Goal: Task Accomplishment & Management: Complete application form

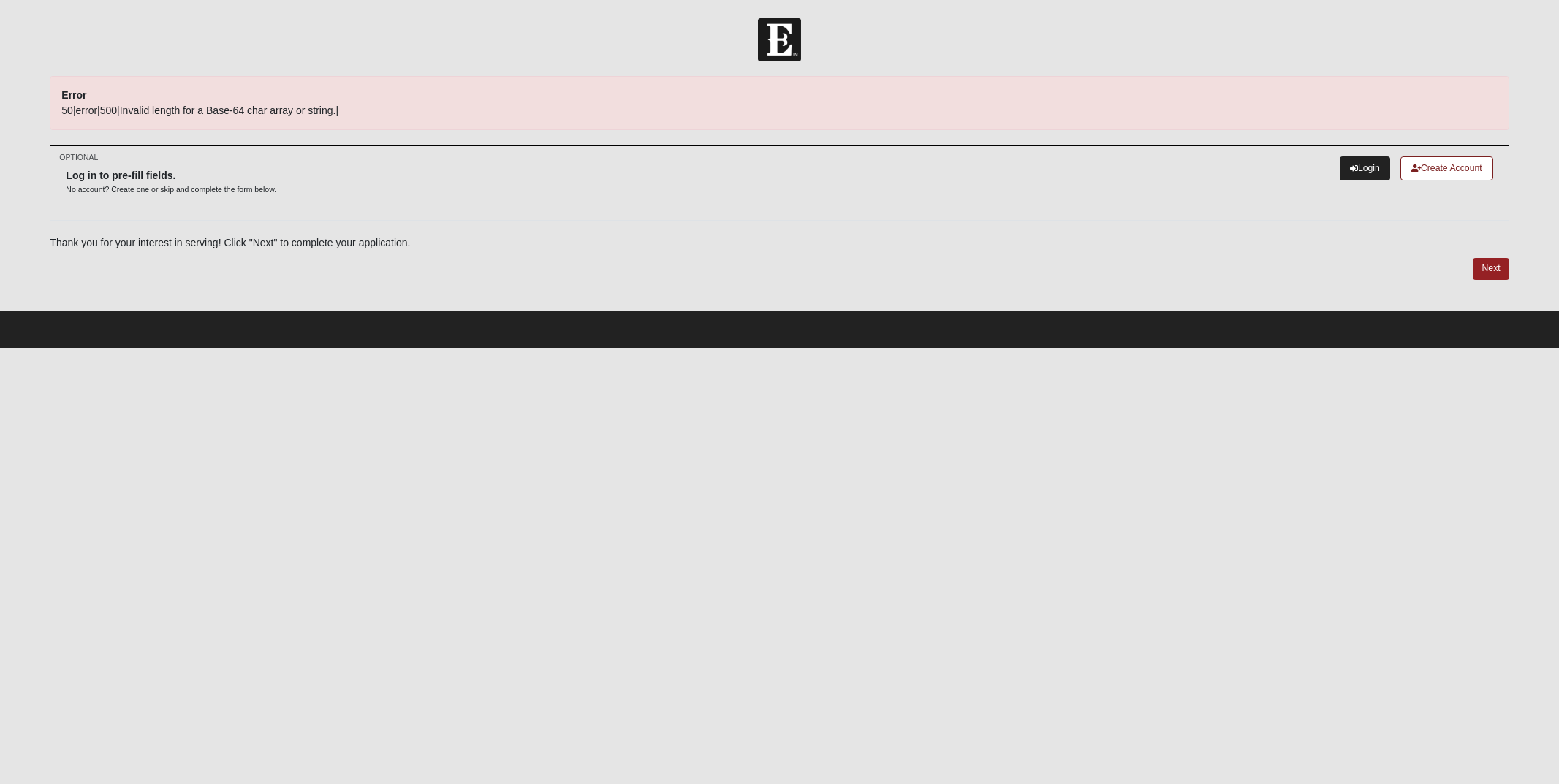
click at [1364, 171] on link "Login" at bounding box center [1365, 169] width 51 height 24
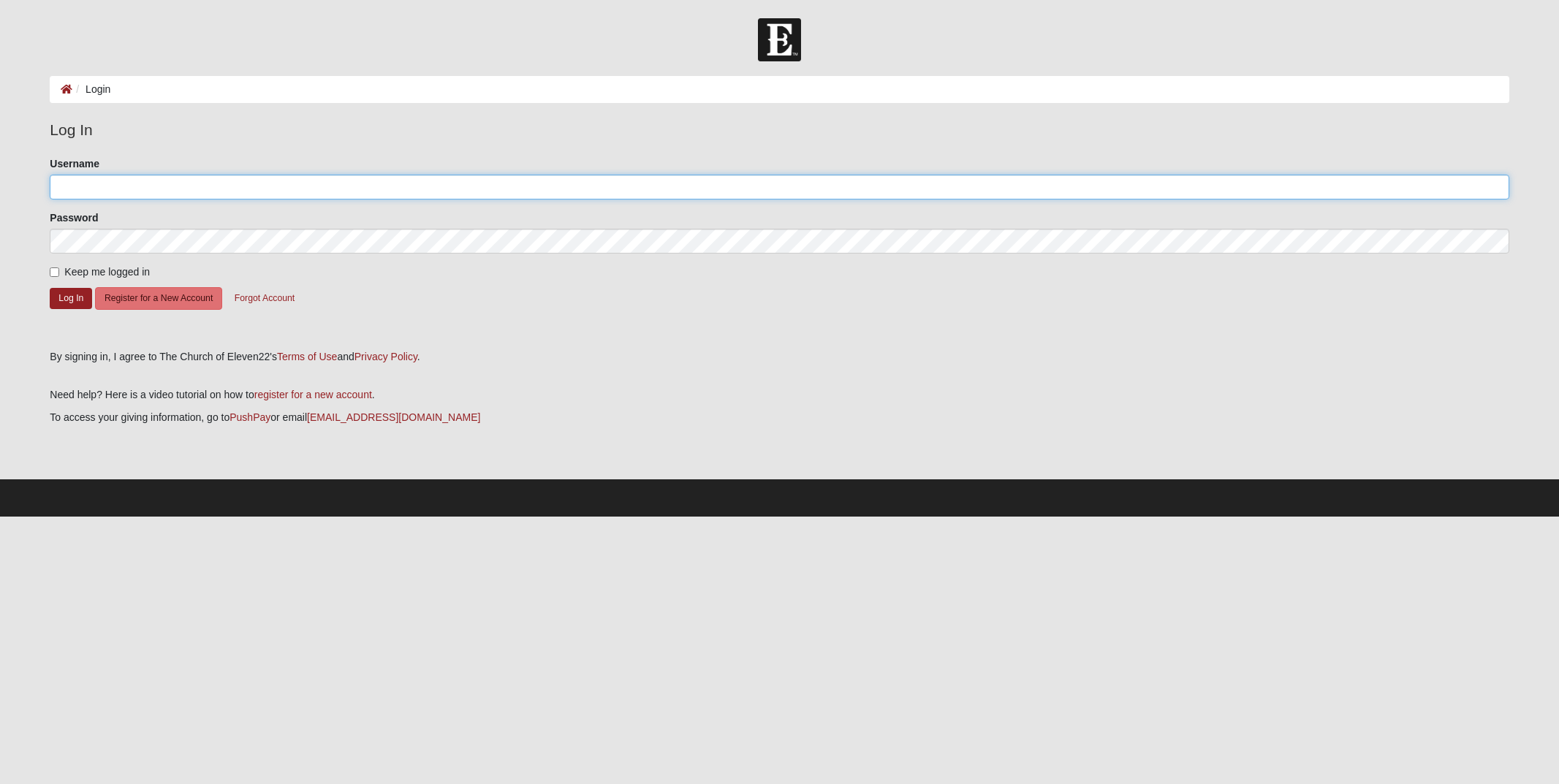
click at [146, 190] on input "Username" at bounding box center [780, 187] width 1459 height 25
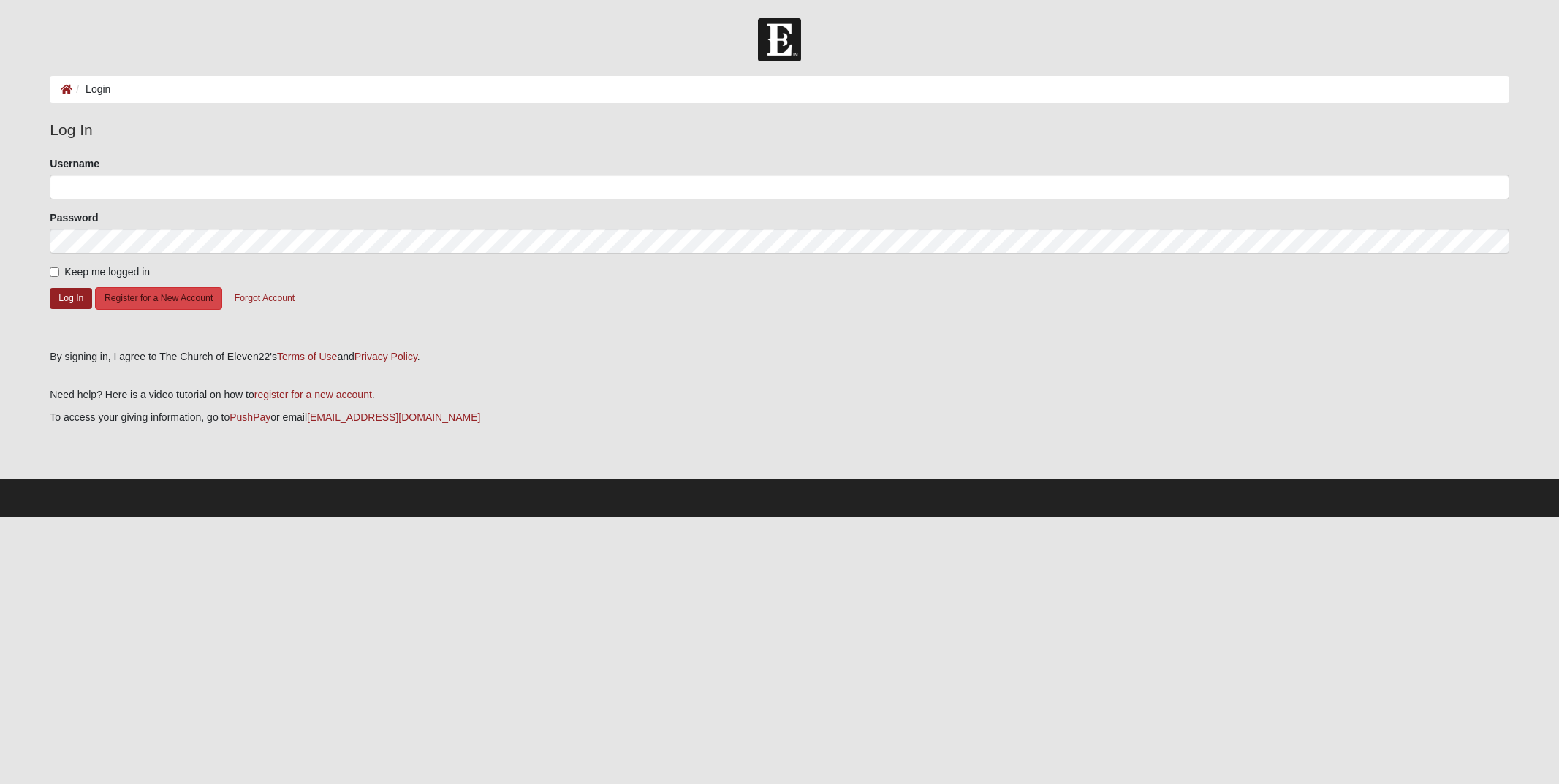
click at [157, 307] on button "Register for a New Account" at bounding box center [158, 298] width 127 height 23
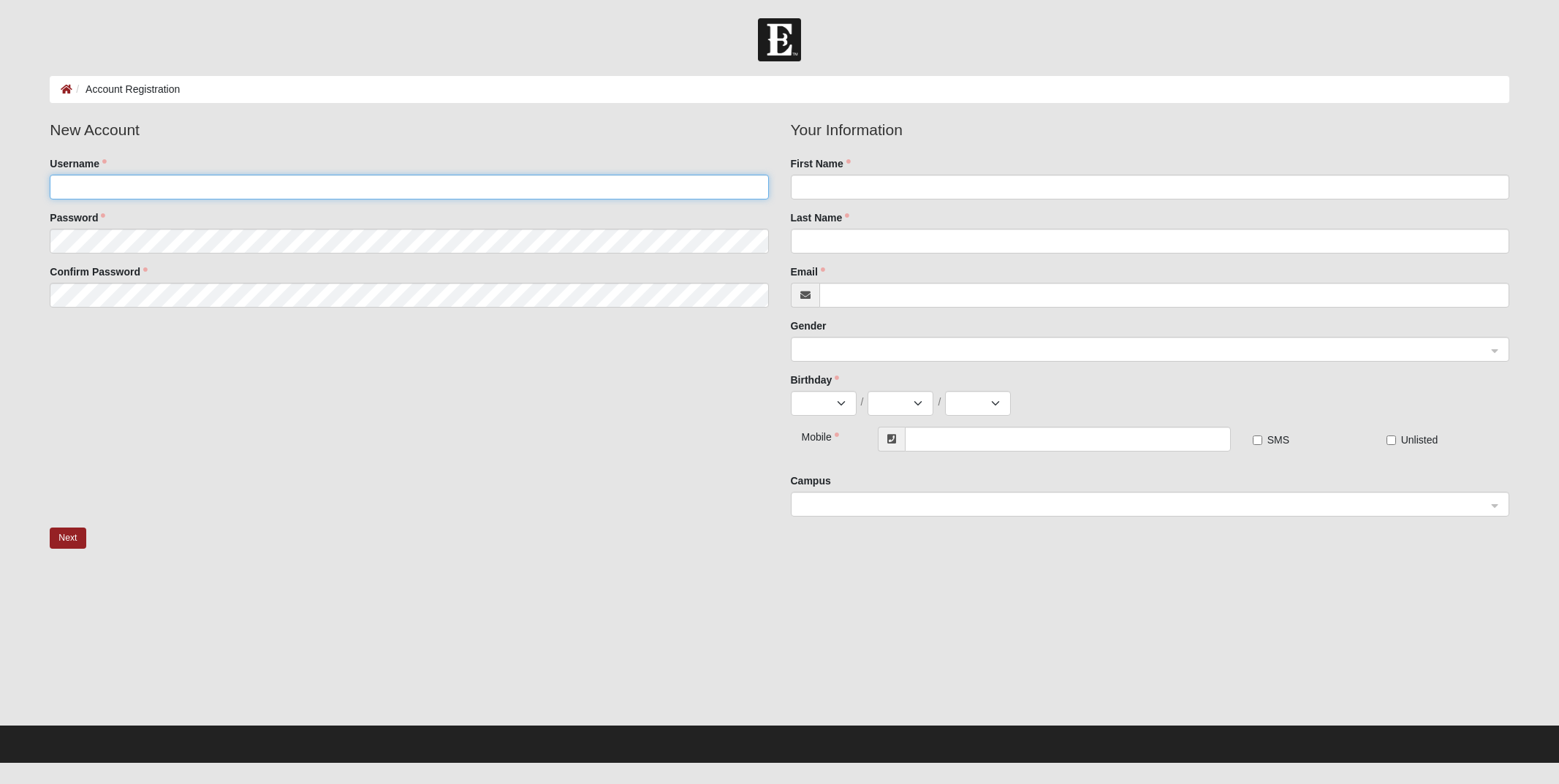
click at [117, 189] on input "Username" at bounding box center [409, 187] width 719 height 25
click at [114, 179] on input "Username" at bounding box center [409, 187] width 719 height 25
type input "V"
type input "victoriapontin@yahoo.co.uk"
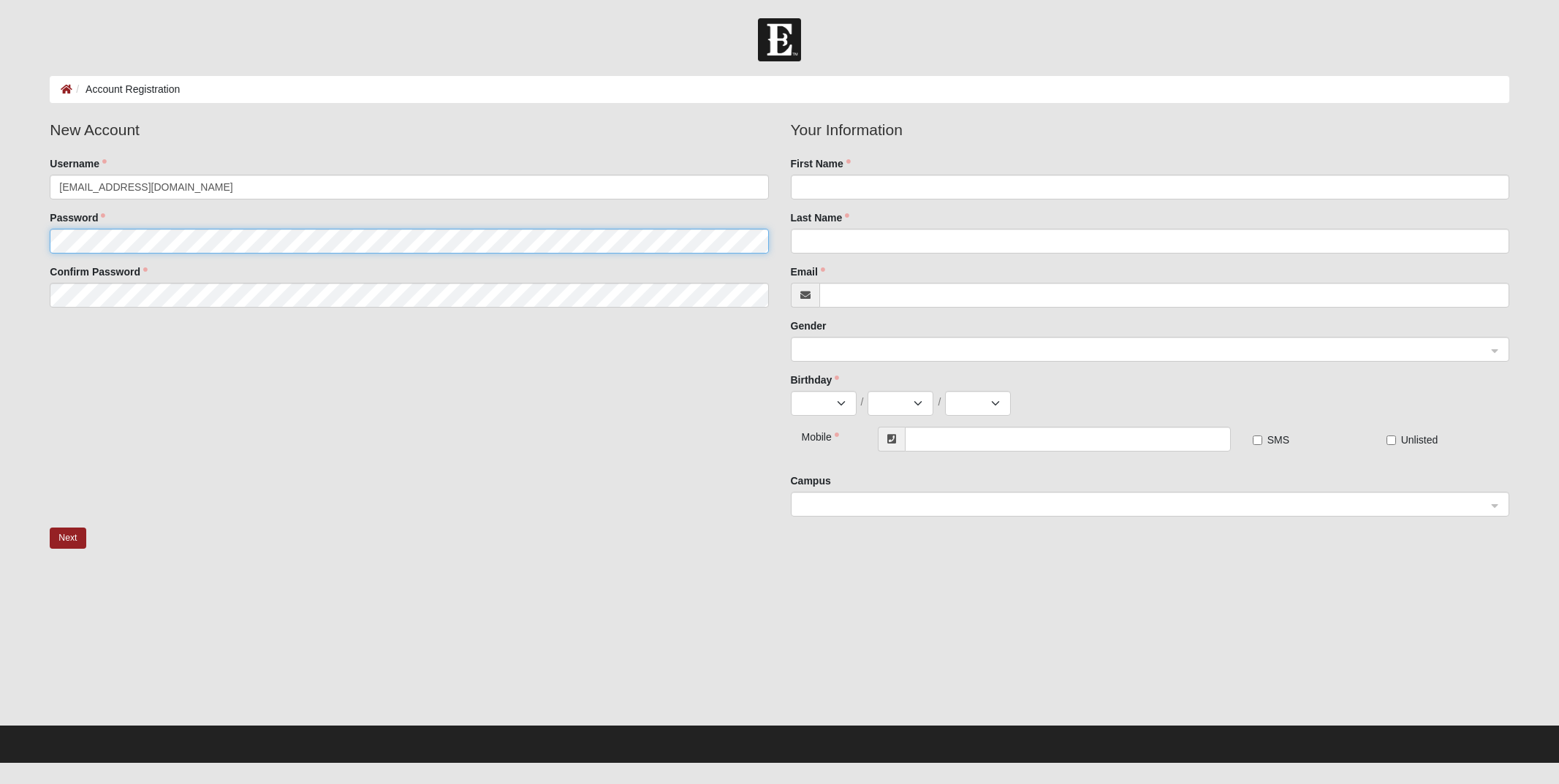
click at [122, 229] on fieldset "New Account Username victoriapontin@yahoo.co.uk Password Confirm Password" at bounding box center [409, 218] width 740 height 200
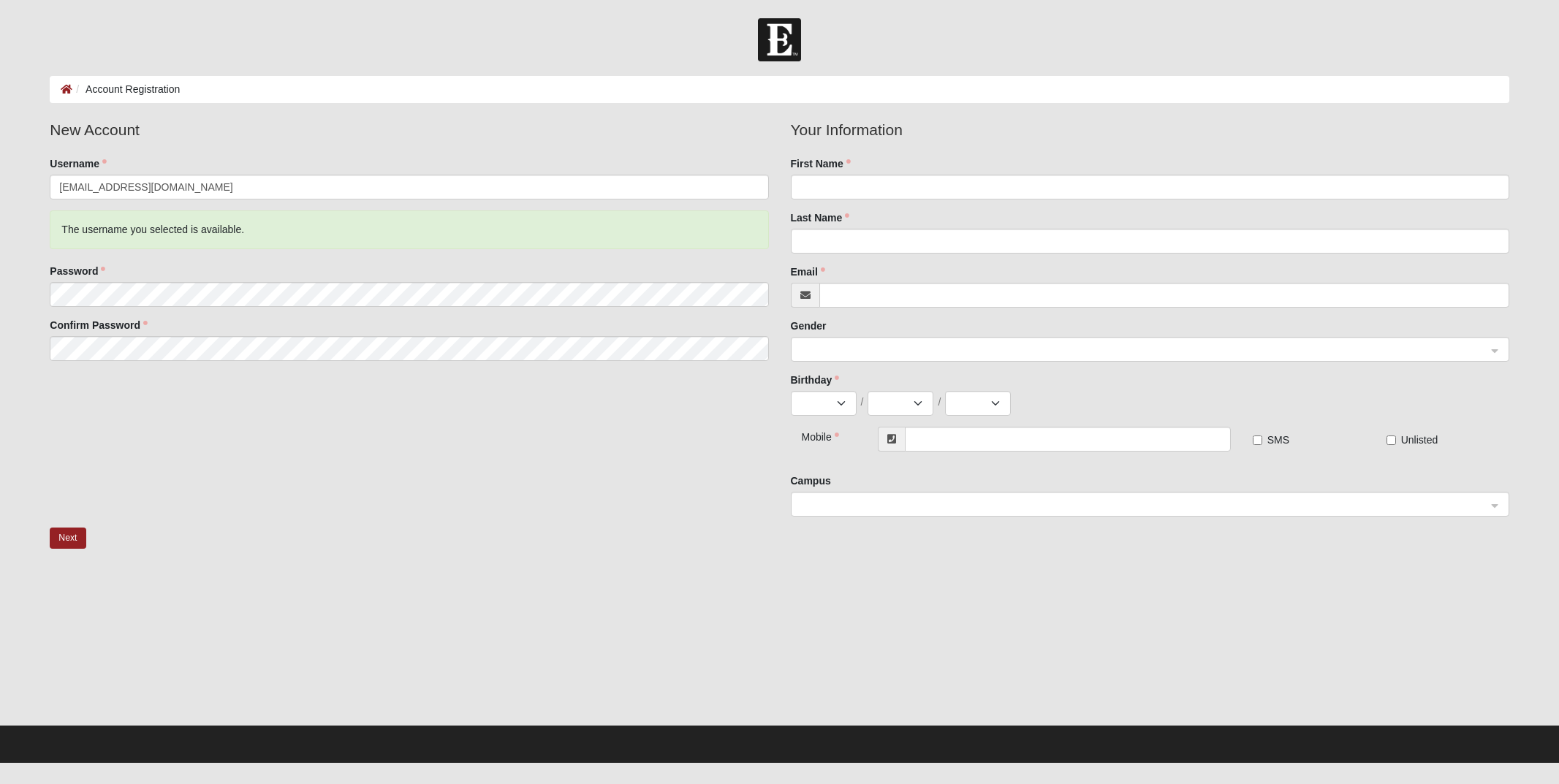
click at [120, 241] on div "The username you selected is available." at bounding box center [409, 230] width 719 height 39
drag, startPoint x: 317, startPoint y: 490, endPoint x: 318, endPoint y: 497, distance: 7.1
click at [318, 497] on div "New Account Username victoriapontin@yahoo.co.uk The username you selected is av…" at bounding box center [780, 323] width 1481 height 410
click at [83, 541] on button "Next" at bounding box center [68, 537] width 36 height 21
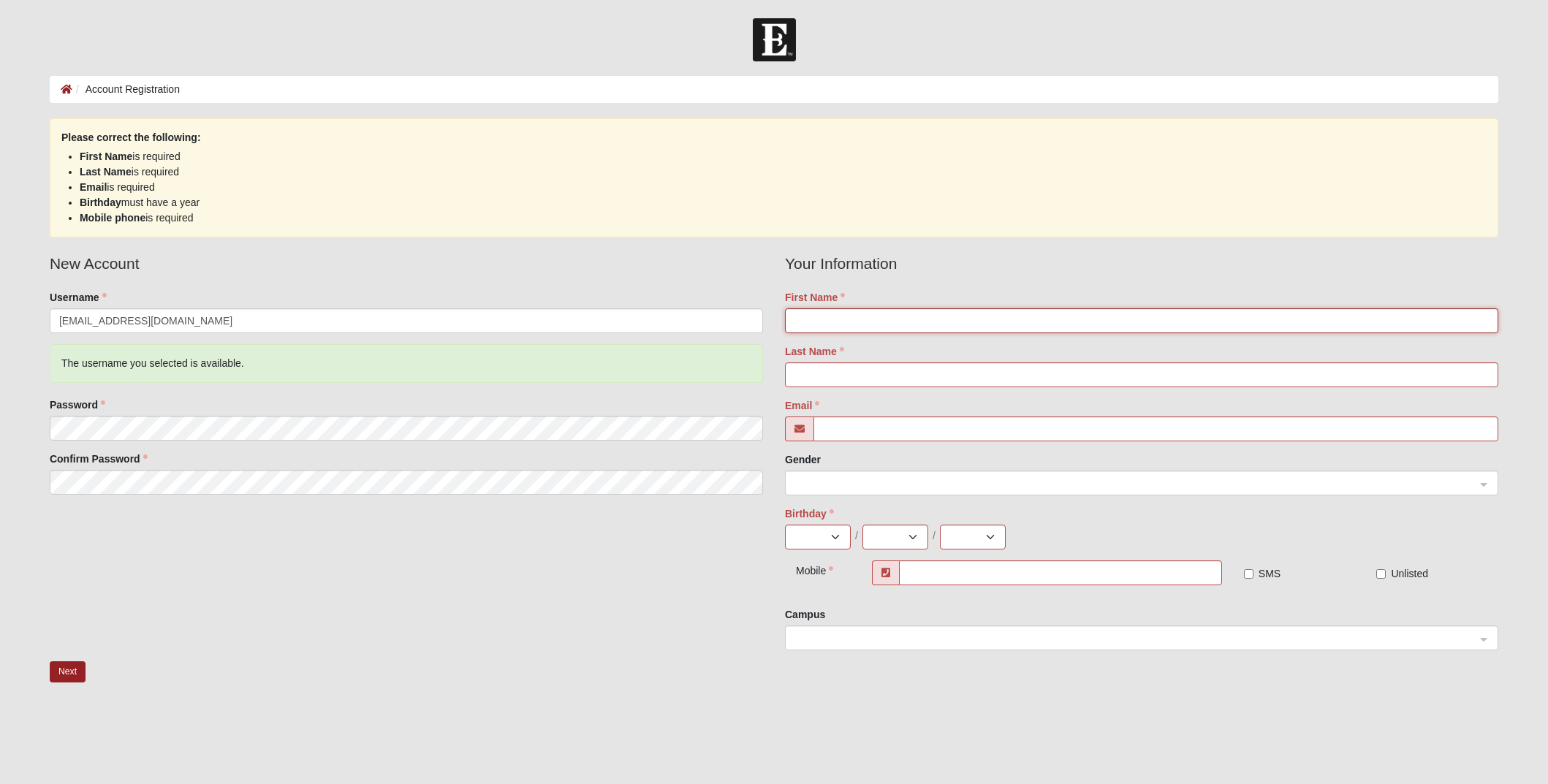
click at [813, 318] on input "First Name" at bounding box center [1141, 321] width 713 height 25
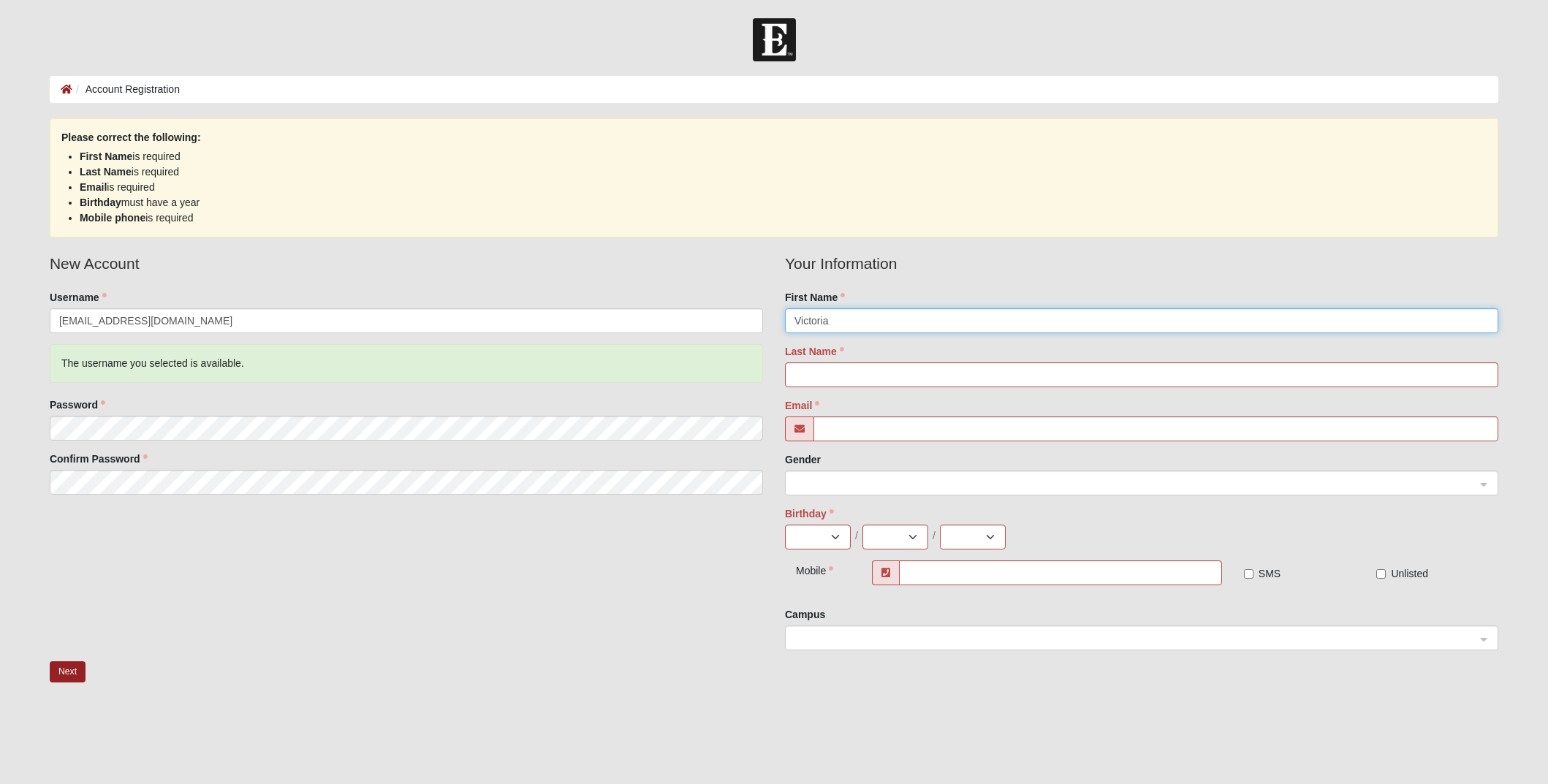
type input "Victoria"
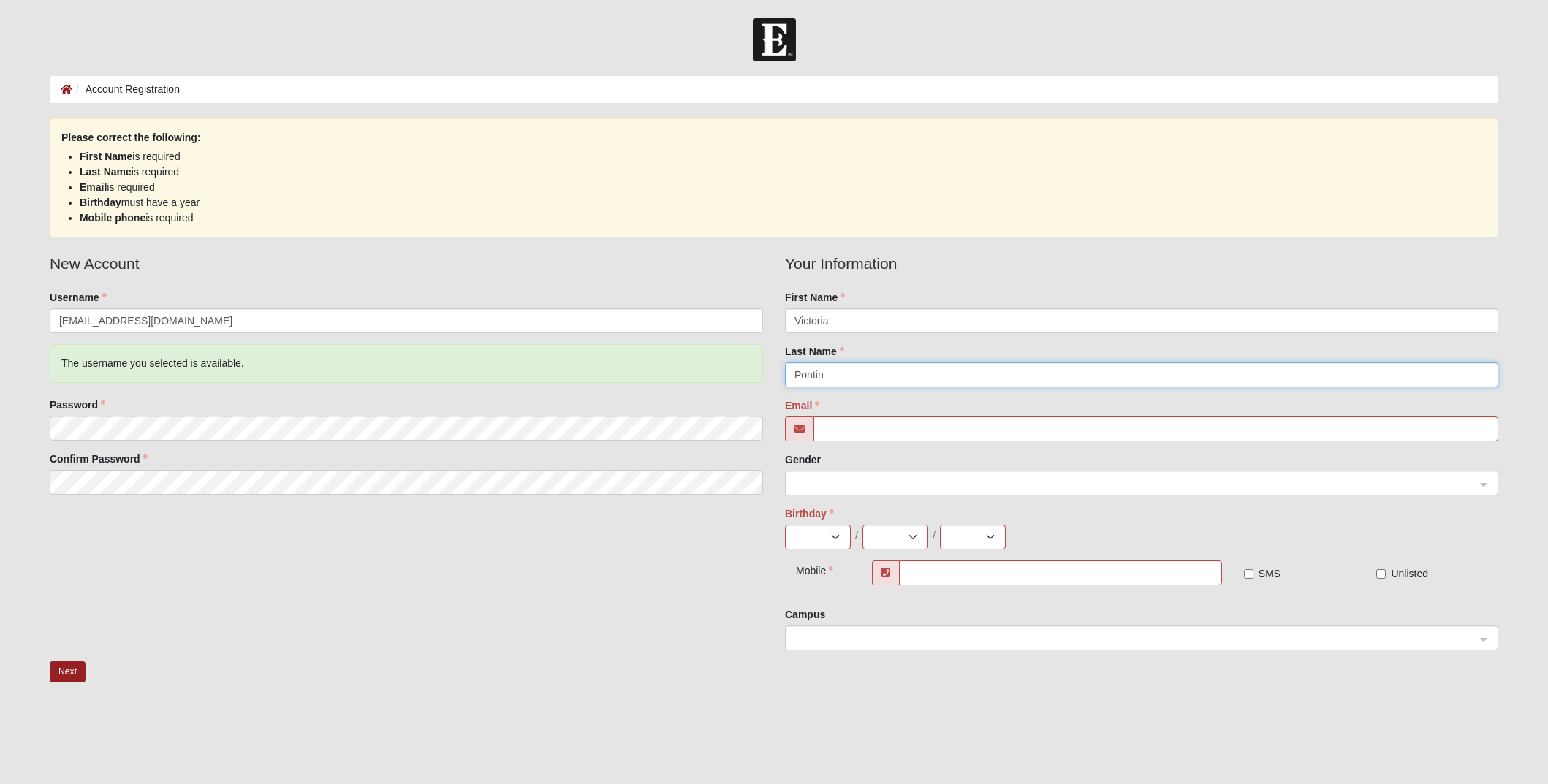
type input "Pontin"
click at [708, 520] on div "New Account Username victoriapontin@yahoo.co.uk The username you selected is av…" at bounding box center [774, 456] width 1471 height 410
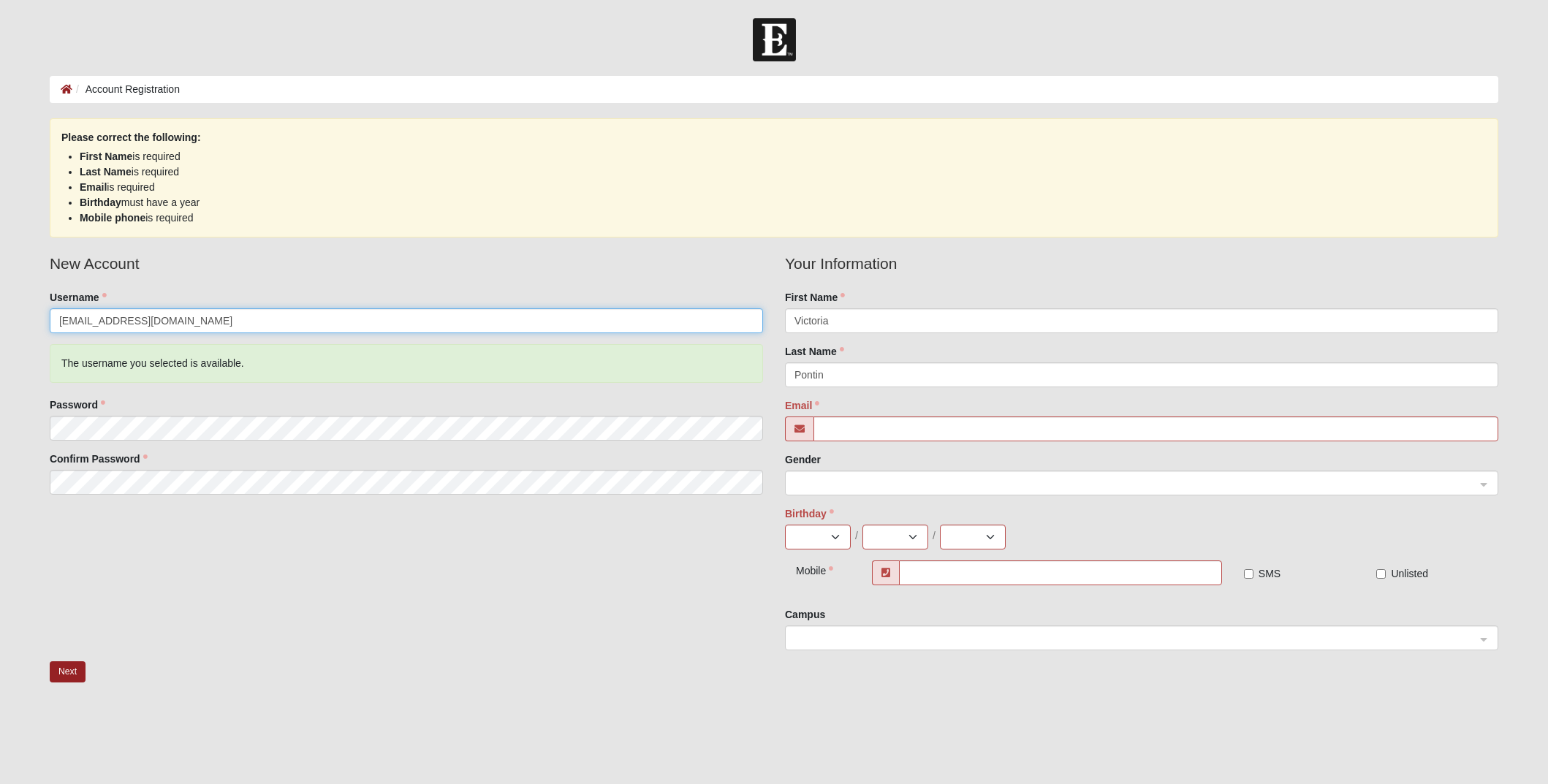
drag, startPoint x: 226, startPoint y: 324, endPoint x: 179, endPoint y: 320, distance: 47.2
click at [180, 320] on input "[EMAIL_ADDRESS][DOMAIN_NAME]" at bounding box center [407, 321] width 713 height 25
click at [120, 319] on input "[EMAIL_ADDRESS][DOMAIN_NAME]" at bounding box center [407, 321] width 713 height 25
click at [122, 320] on input "[EMAIL_ADDRESS][DOMAIN_NAME]" at bounding box center [407, 321] width 713 height 25
type input "[EMAIL_ADDRESS][DOMAIN_NAME]"
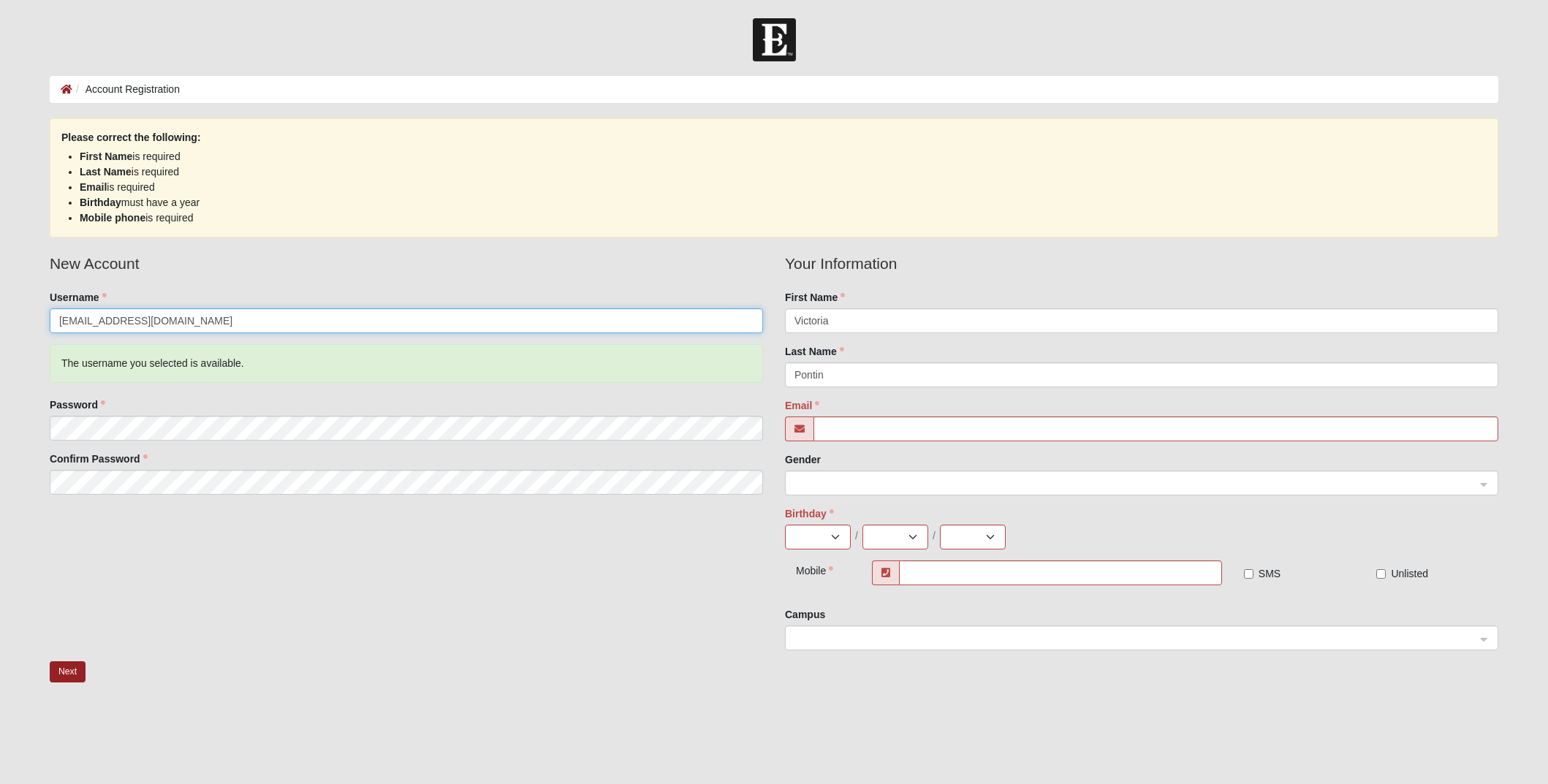
drag, startPoint x: 208, startPoint y: 321, endPoint x: 16, endPoint y: 308, distance: 192.4
click at [16, 308] on form "Log In Account Registration Account Registration Error Please correct the follo…" at bounding box center [774, 456] width 1548 height 878
click at [835, 429] on input "Email" at bounding box center [1156, 429] width 685 height 25
click at [836, 429] on input "Email" at bounding box center [1156, 429] width 685 height 25
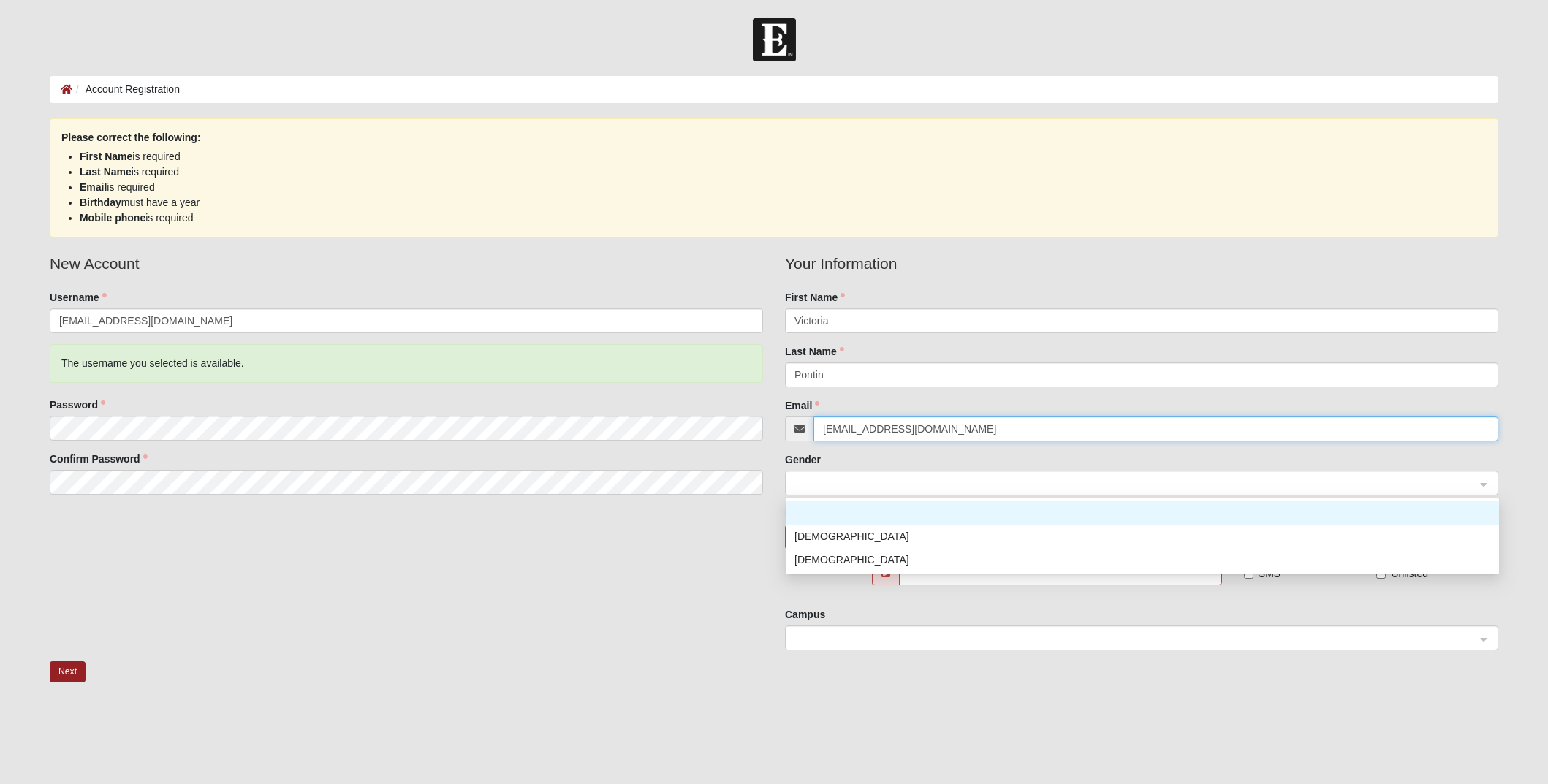
click at [921, 483] on span at bounding box center [1134, 484] width 681 height 16
type input "[EMAIL_ADDRESS][DOMAIN_NAME]"
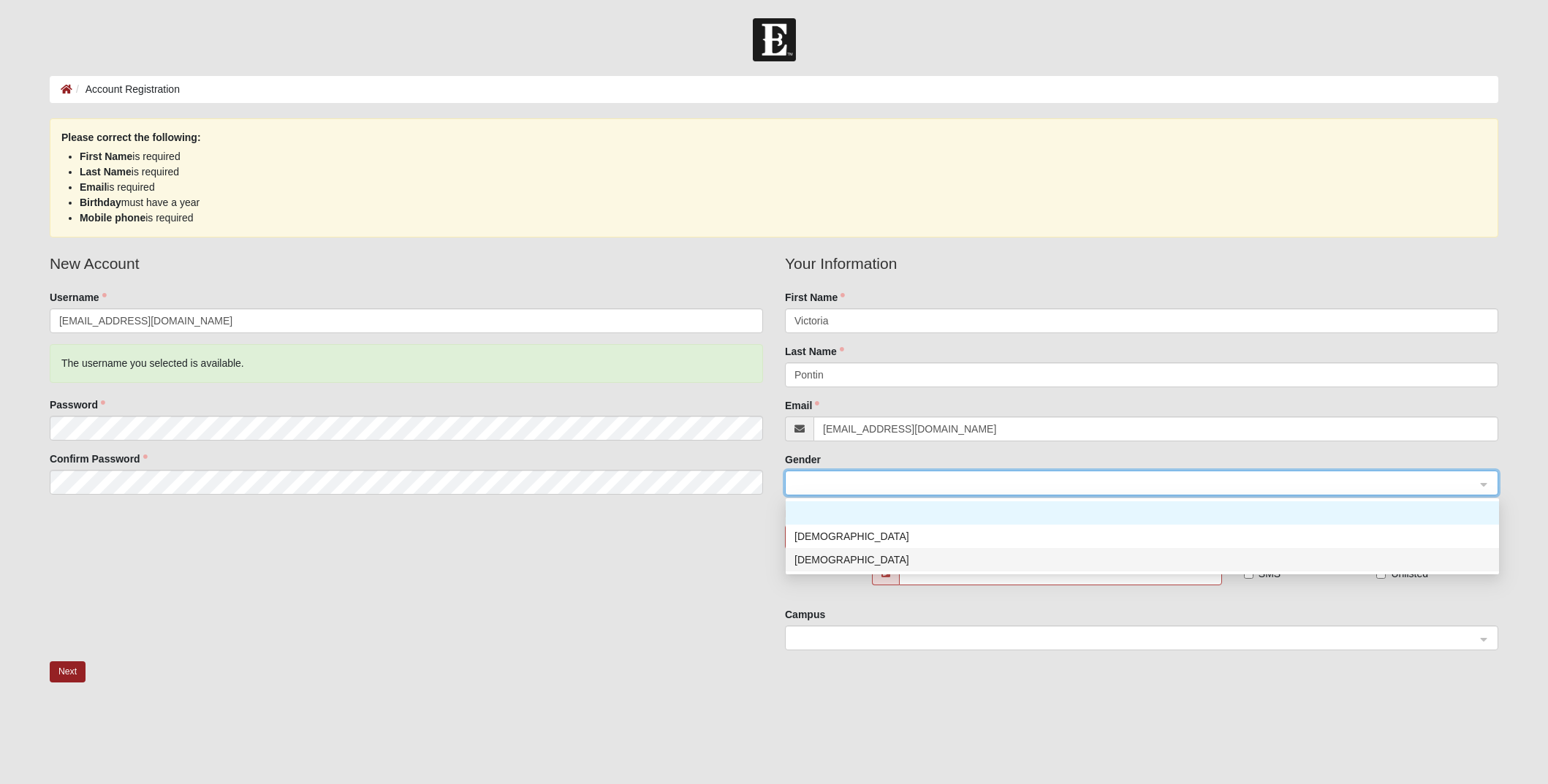
click at [865, 555] on div "Female" at bounding box center [1142, 559] width 696 height 16
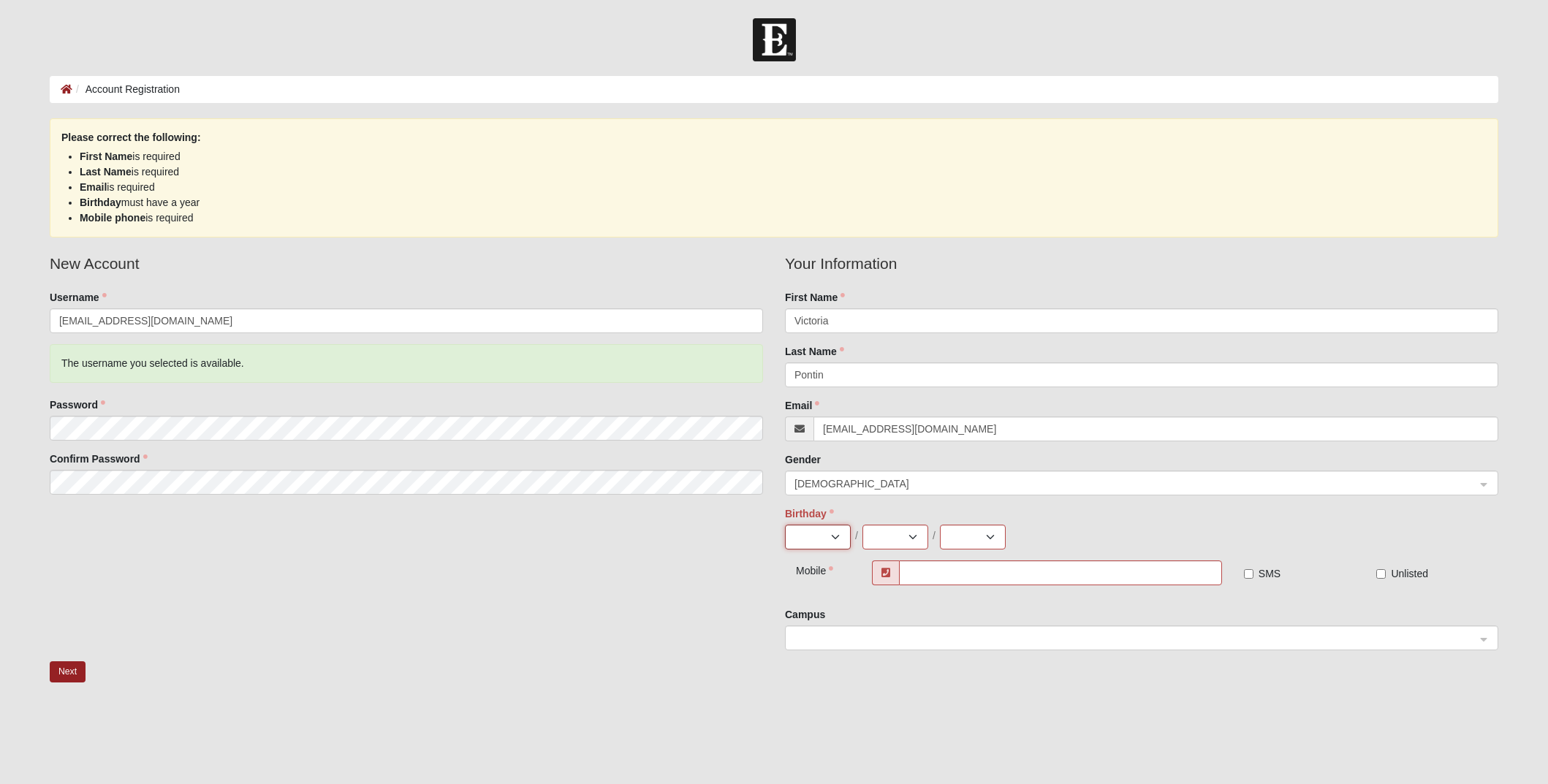
select select "5"
select select "27"
select select "1975"
click at [1248, 573] on input "SMS" at bounding box center [1249, 574] width 9 height 9
checkbox input "true"
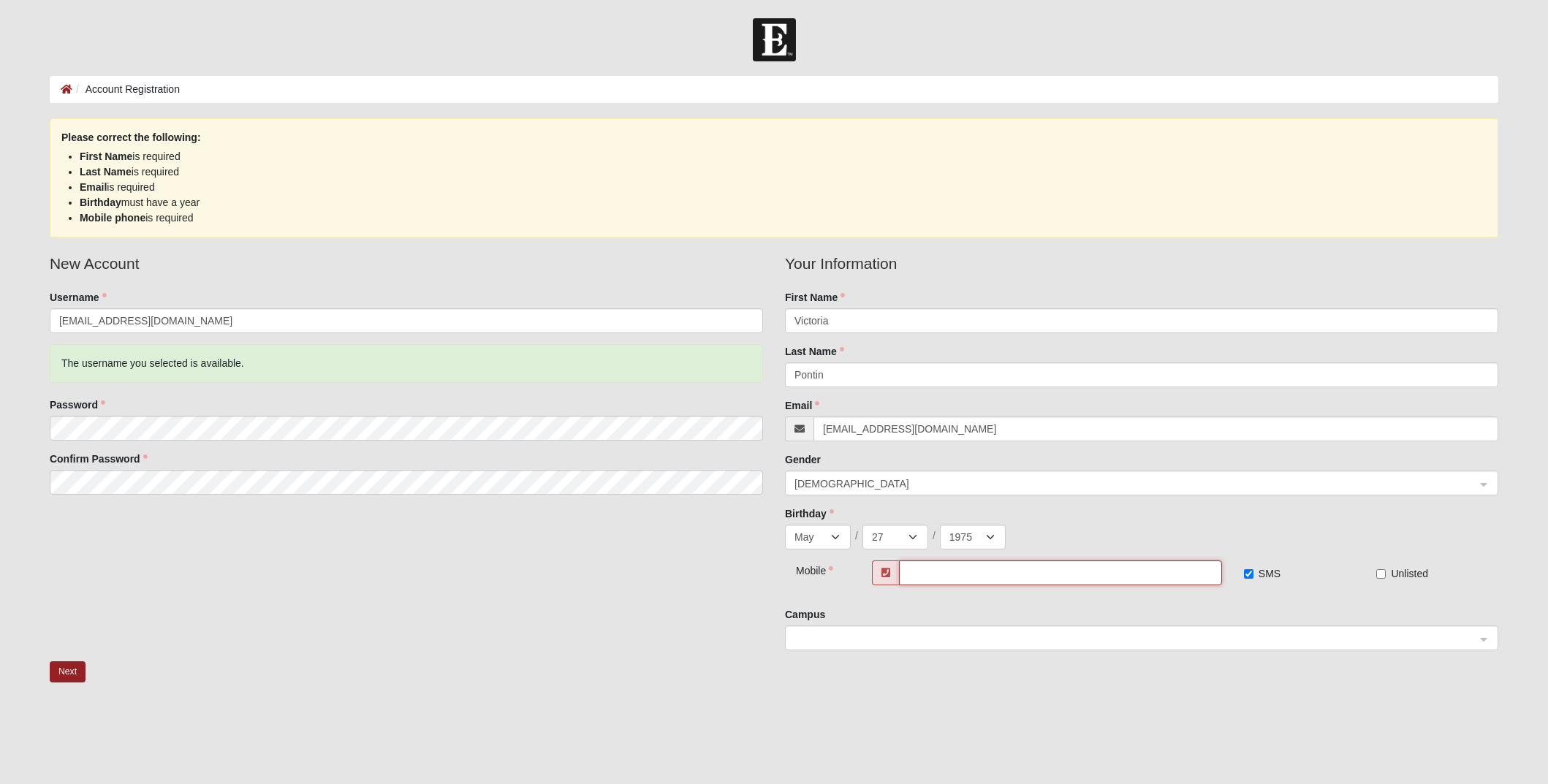
click at [1011, 574] on input "text" at bounding box center [1060, 573] width 322 height 25
type input "(904) 307-7337"
click at [846, 632] on span at bounding box center [1134, 639] width 681 height 16
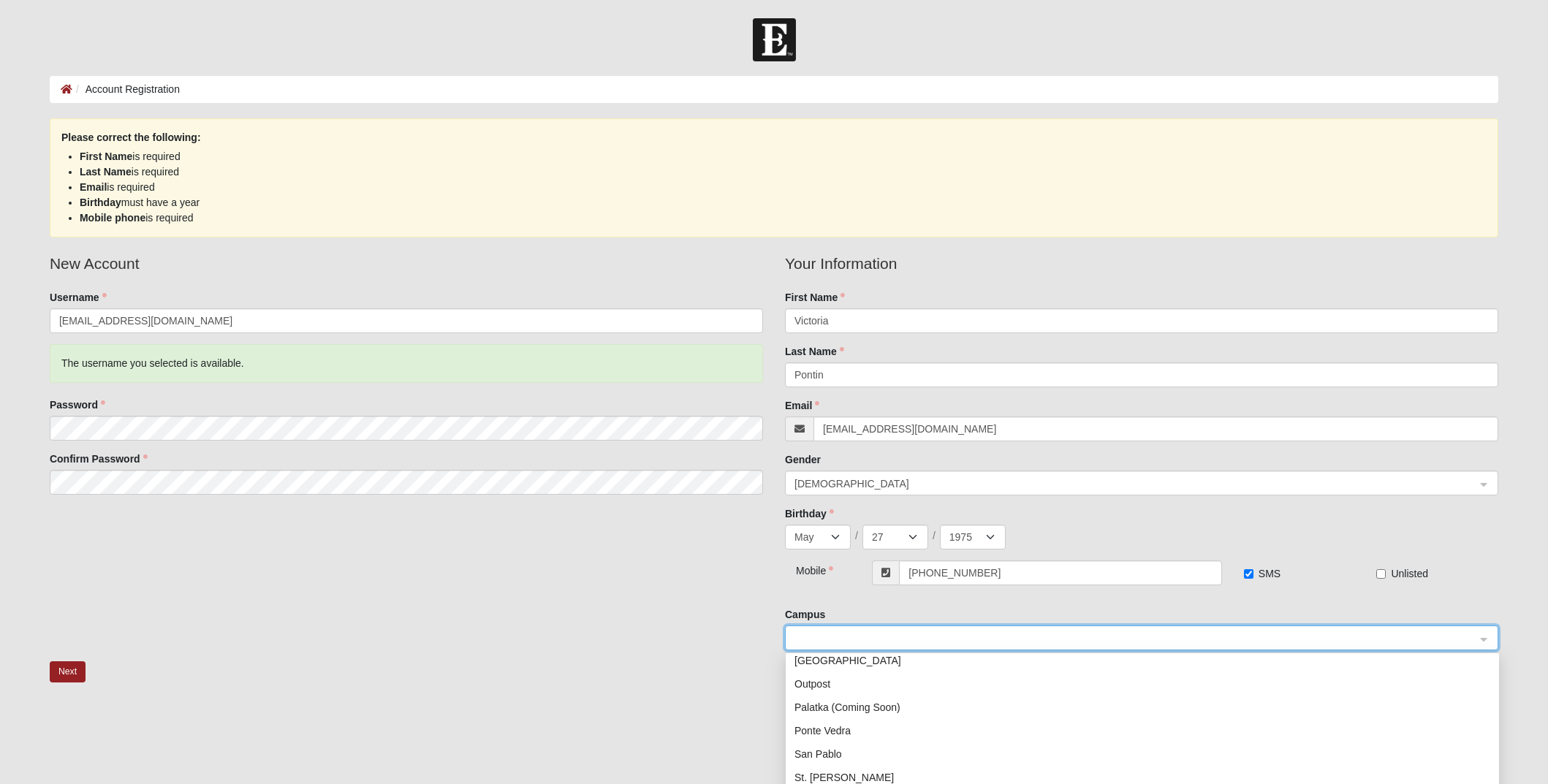
scroll to position [187, 0]
click at [886, 716] on div "Ponte Vedra" at bounding box center [1142, 715] width 696 height 16
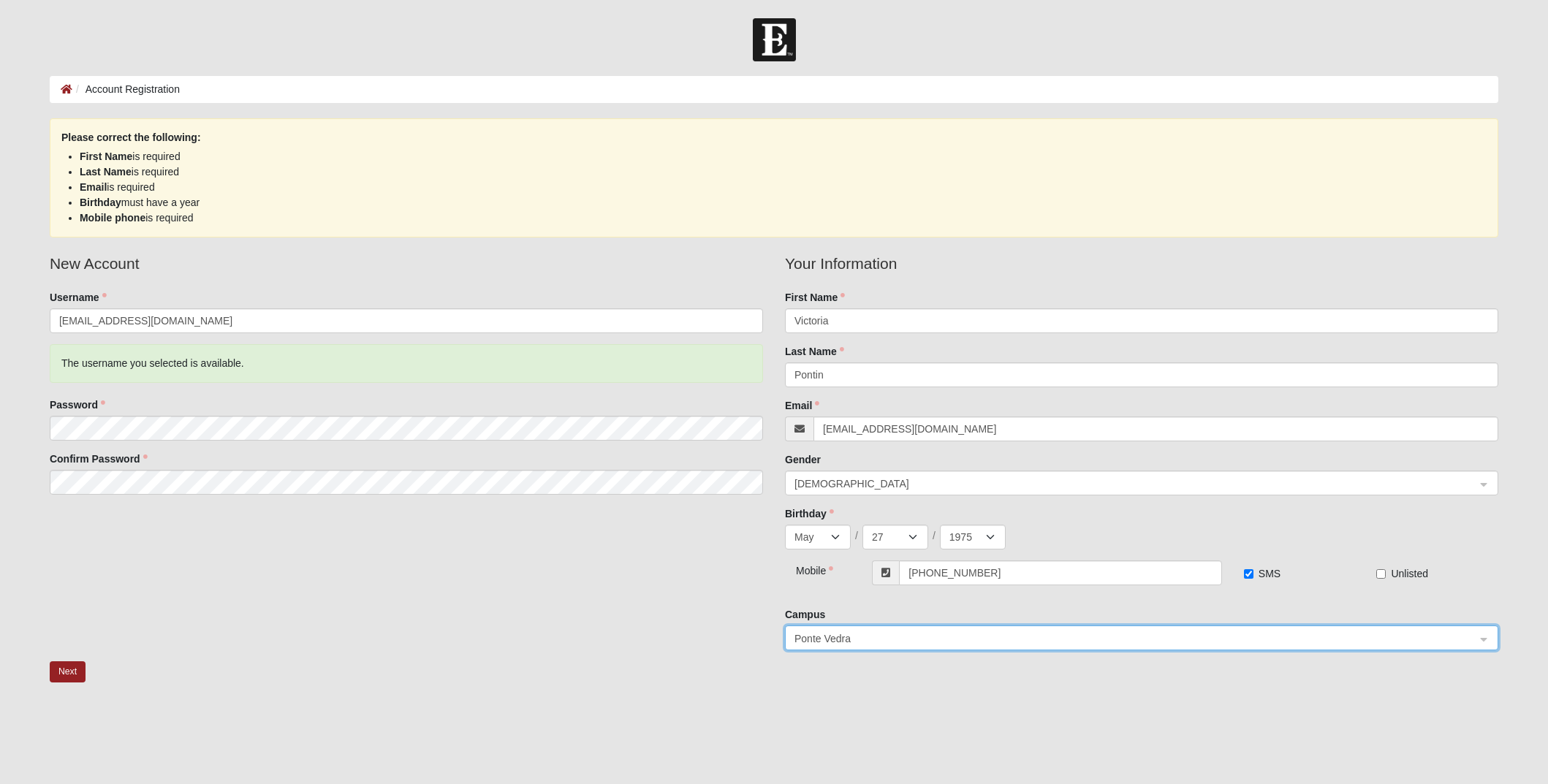
scroll to position [112, 0]
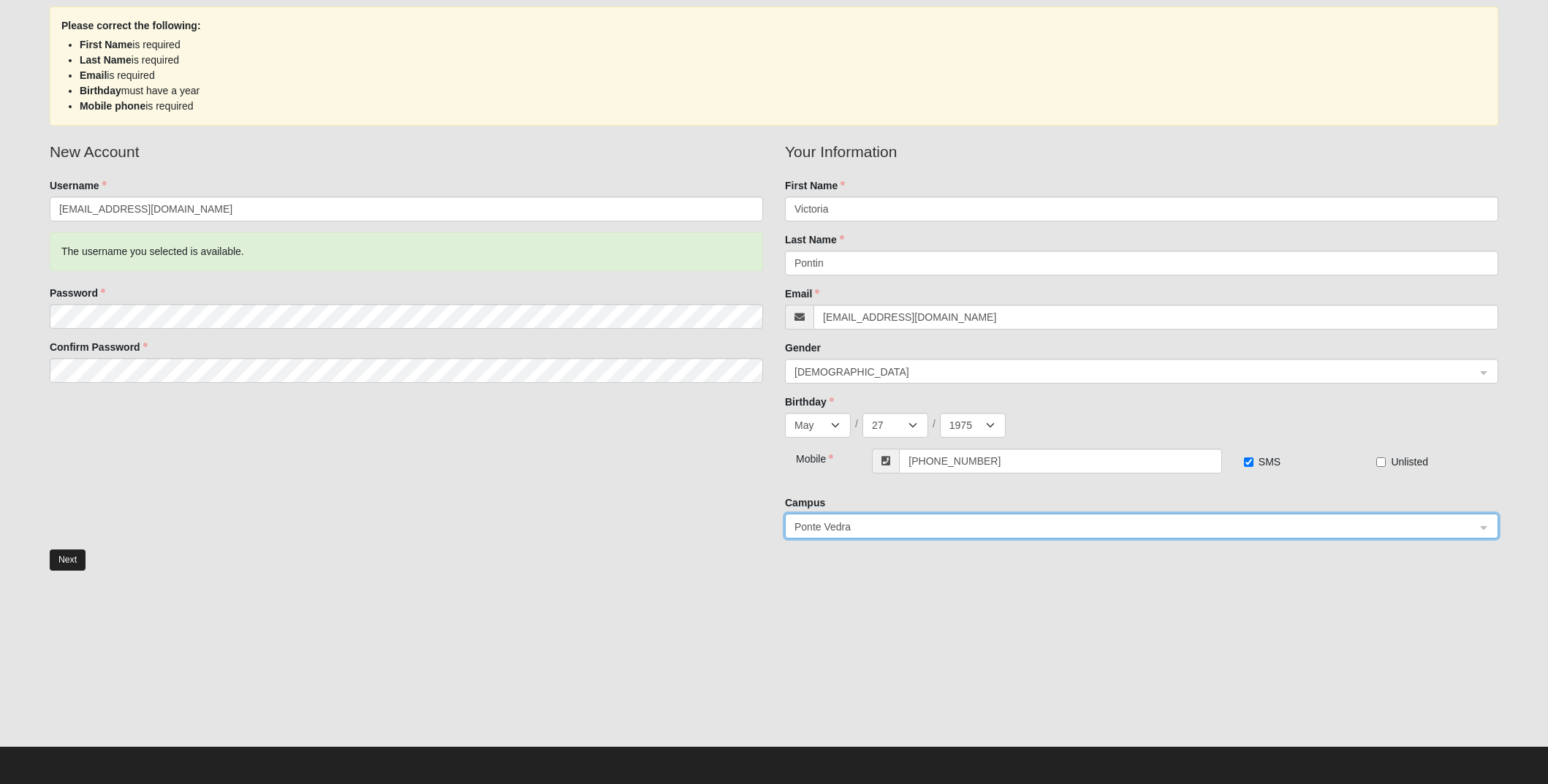
click at [62, 559] on button "Next" at bounding box center [68, 560] width 36 height 21
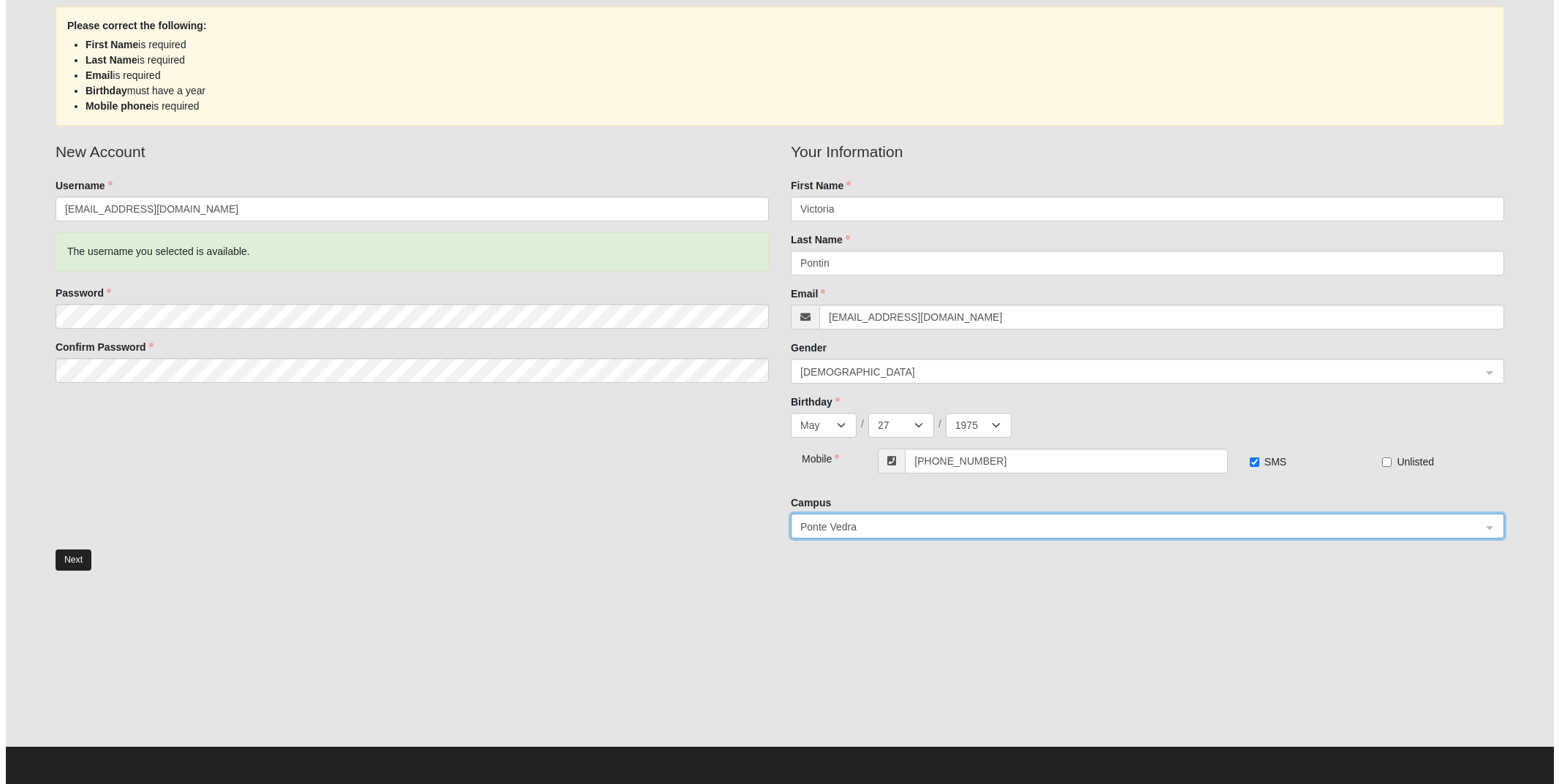
scroll to position [0, 0]
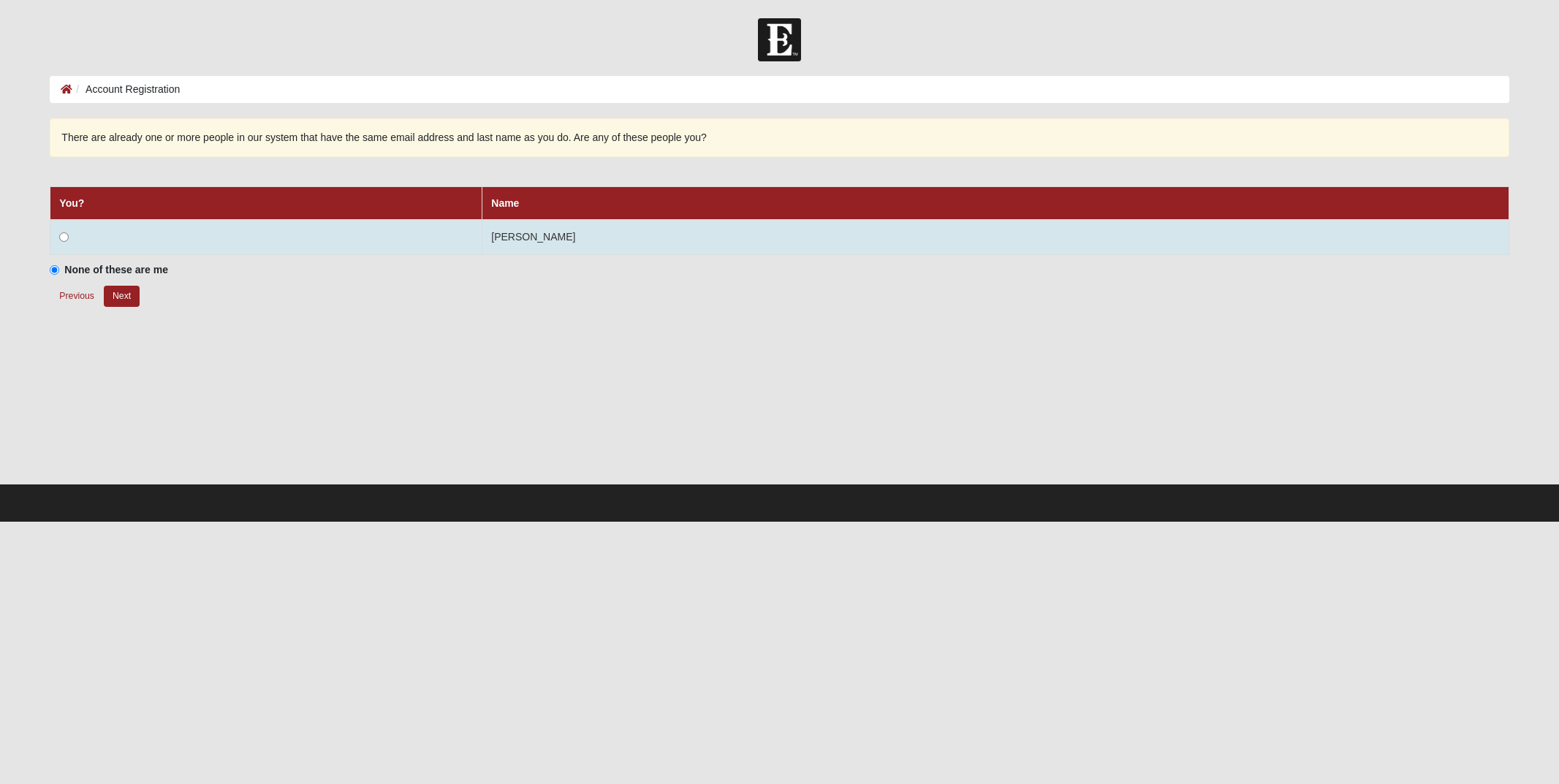
click at [65, 239] on input "radio" at bounding box center [64, 237] width 9 height 9
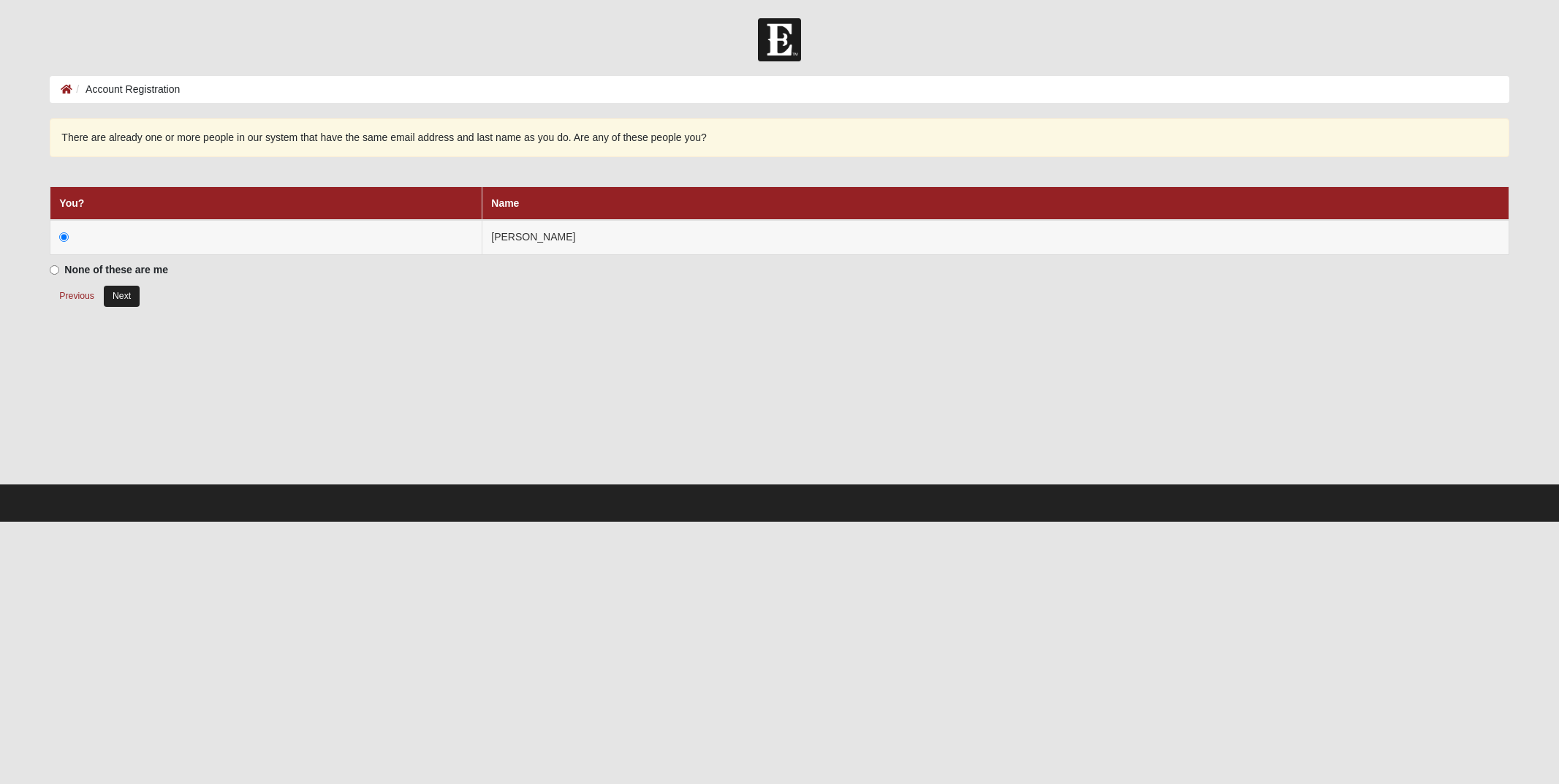
click at [119, 296] on button "Next" at bounding box center [122, 296] width 36 height 21
radio input "true"
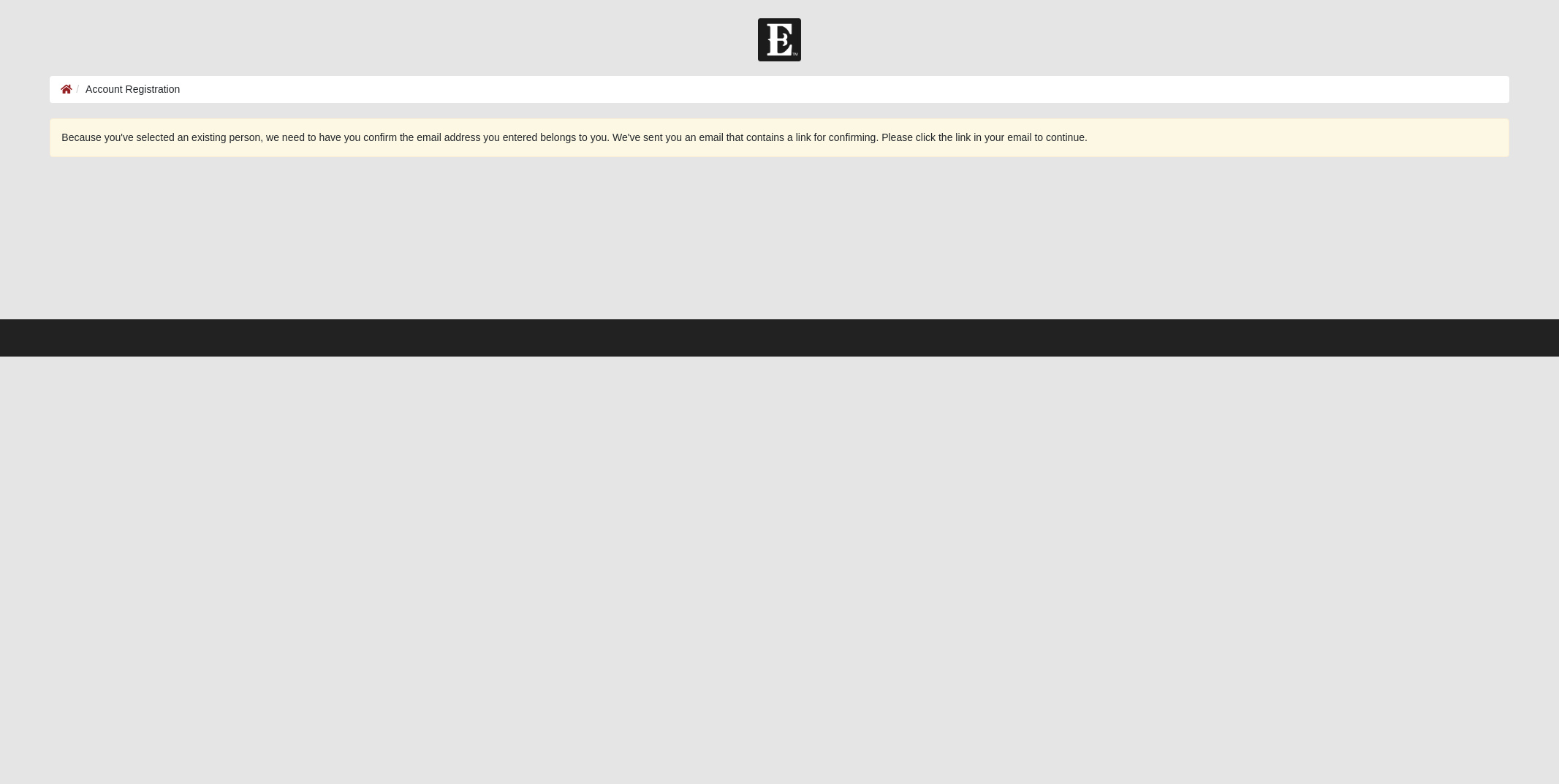
click at [137, 94] on li "Account Registration" at bounding box center [126, 90] width 108 height 16
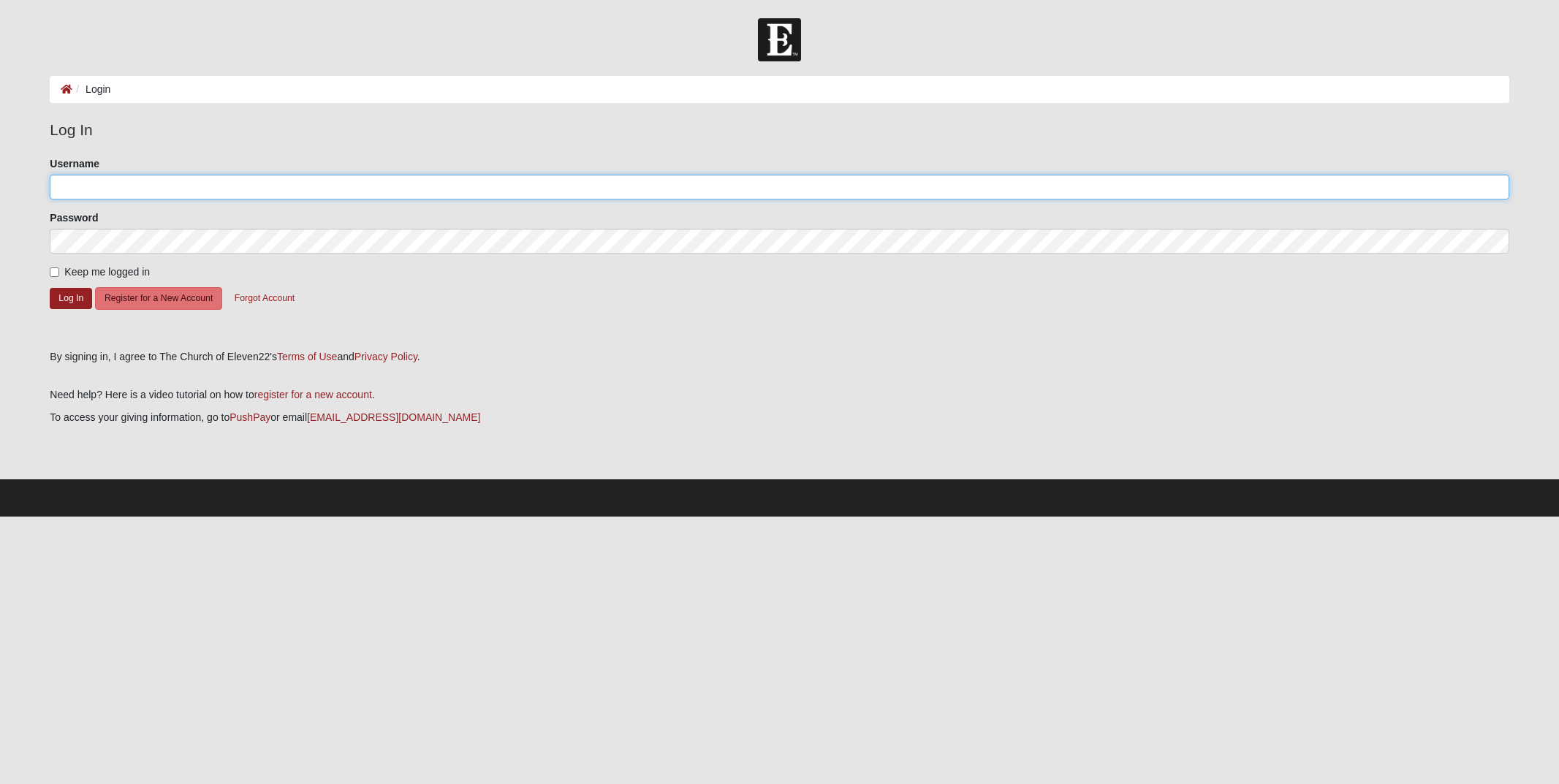
click at [101, 187] on input "Username" at bounding box center [780, 187] width 1459 height 25
click at [101, 184] on input "Username" at bounding box center [780, 187] width 1459 height 25
type input "[EMAIL_ADDRESS][DOMAIN_NAME]"
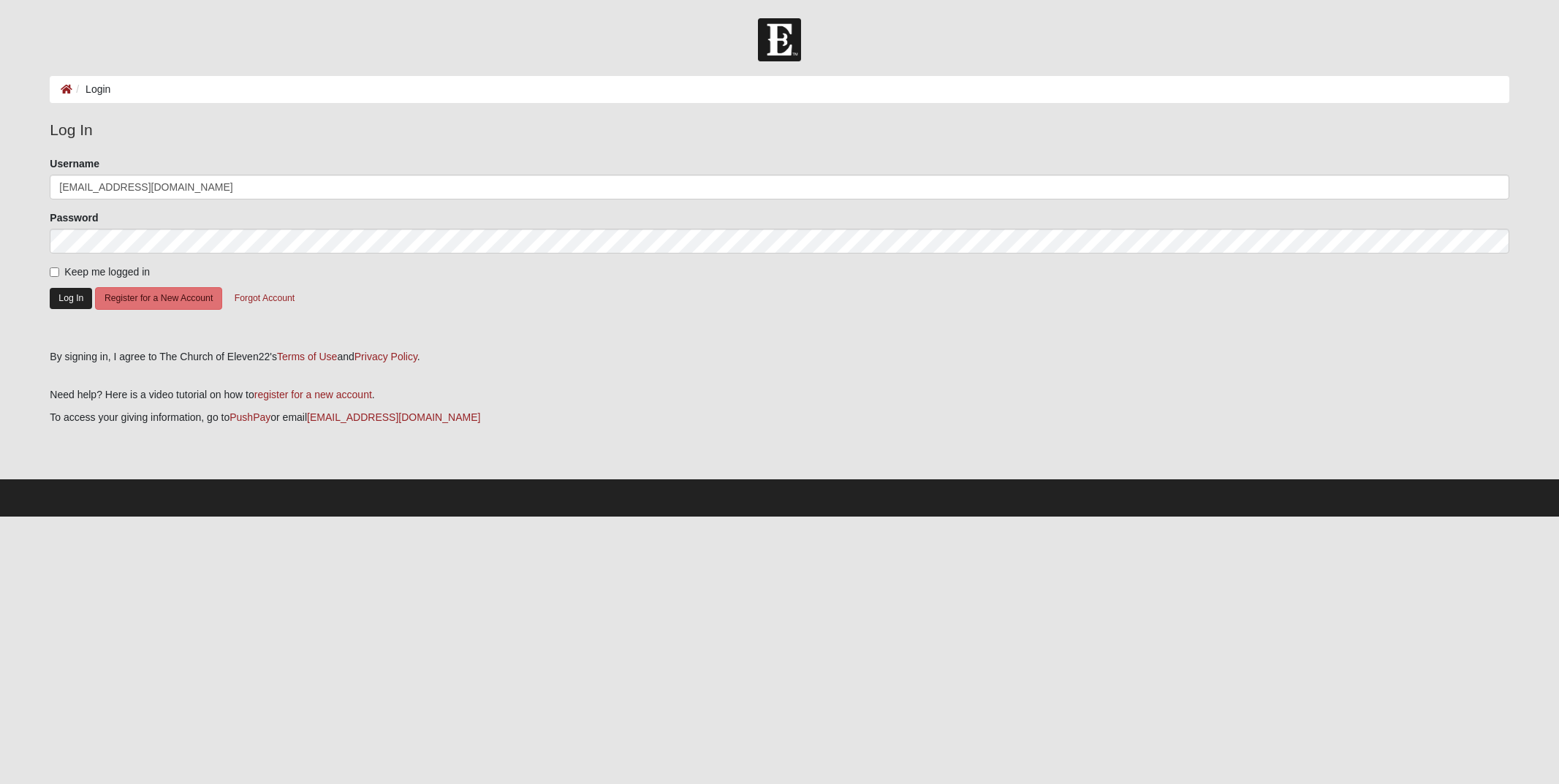
click at [68, 302] on button "Log In" at bounding box center [71, 298] width 42 height 21
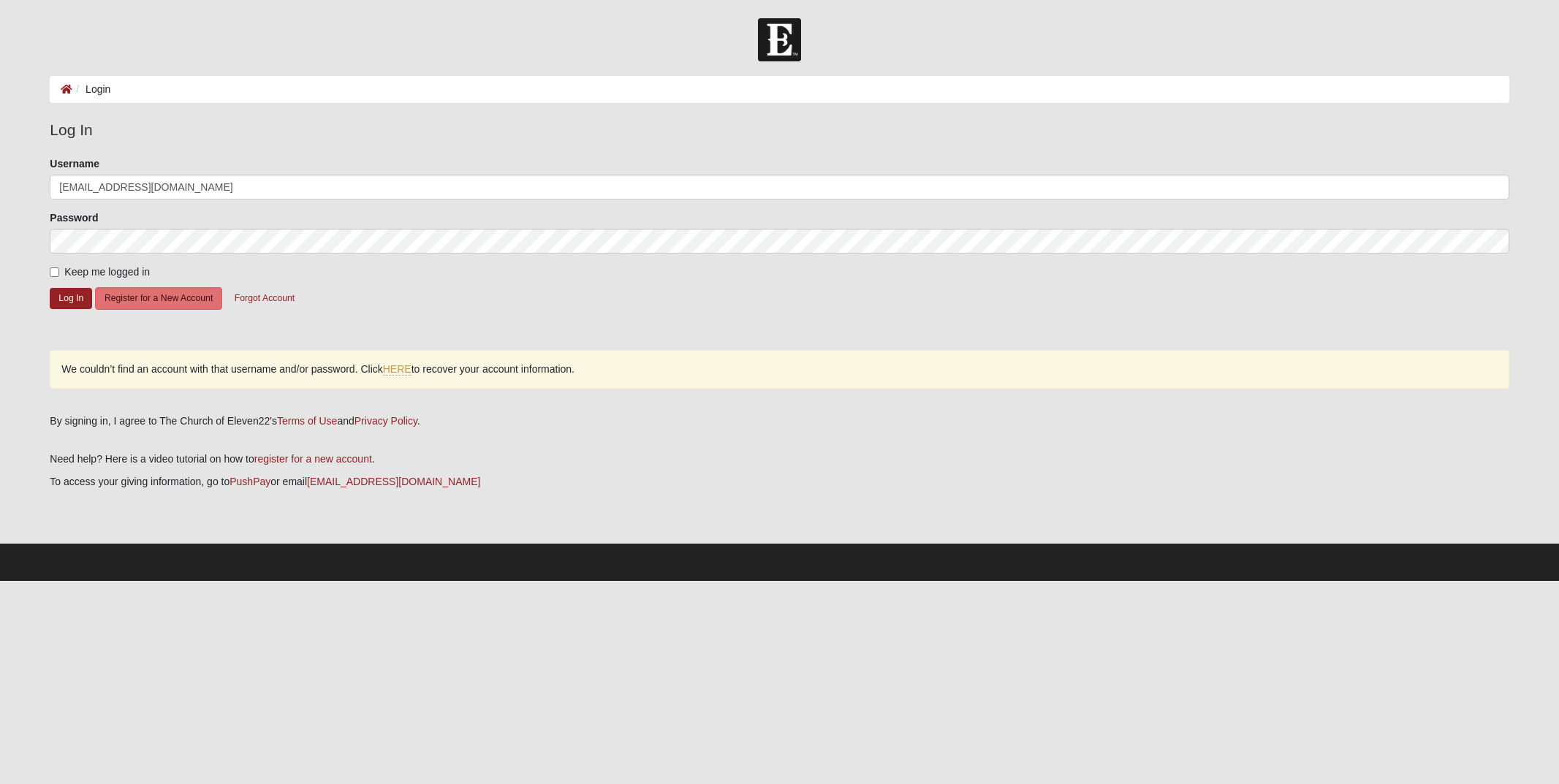
click at [58, 272] on input "Keep me logged in" at bounding box center [55, 272] width 9 height 9
checkbox input "true"
click at [59, 300] on button "Log In" at bounding box center [71, 298] width 42 height 21
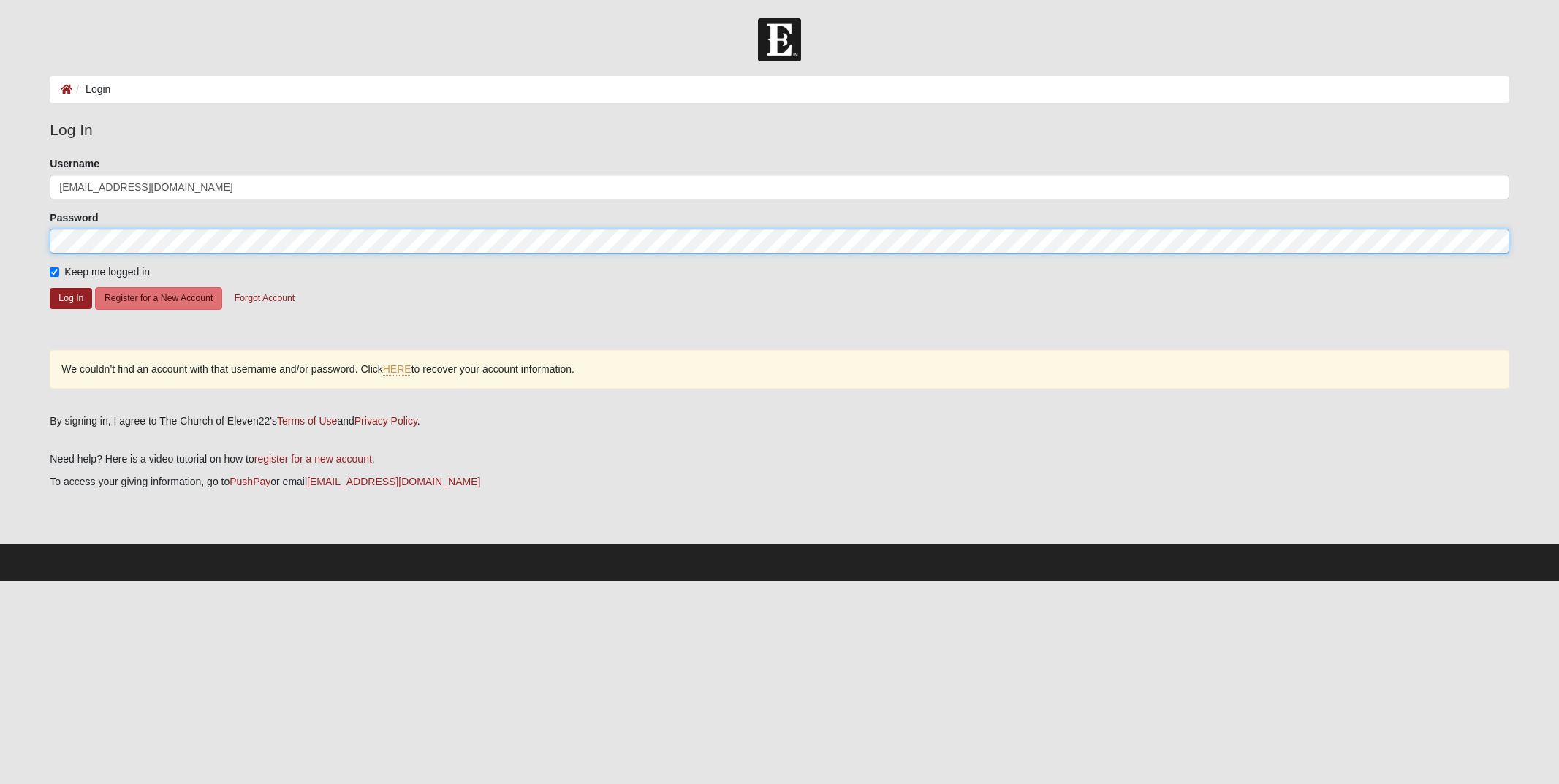
click at [35, 225] on form "Log In Login Login Error Log In Please correct the following: Username [EMAIL_A…" at bounding box center [780, 299] width 1559 height 562
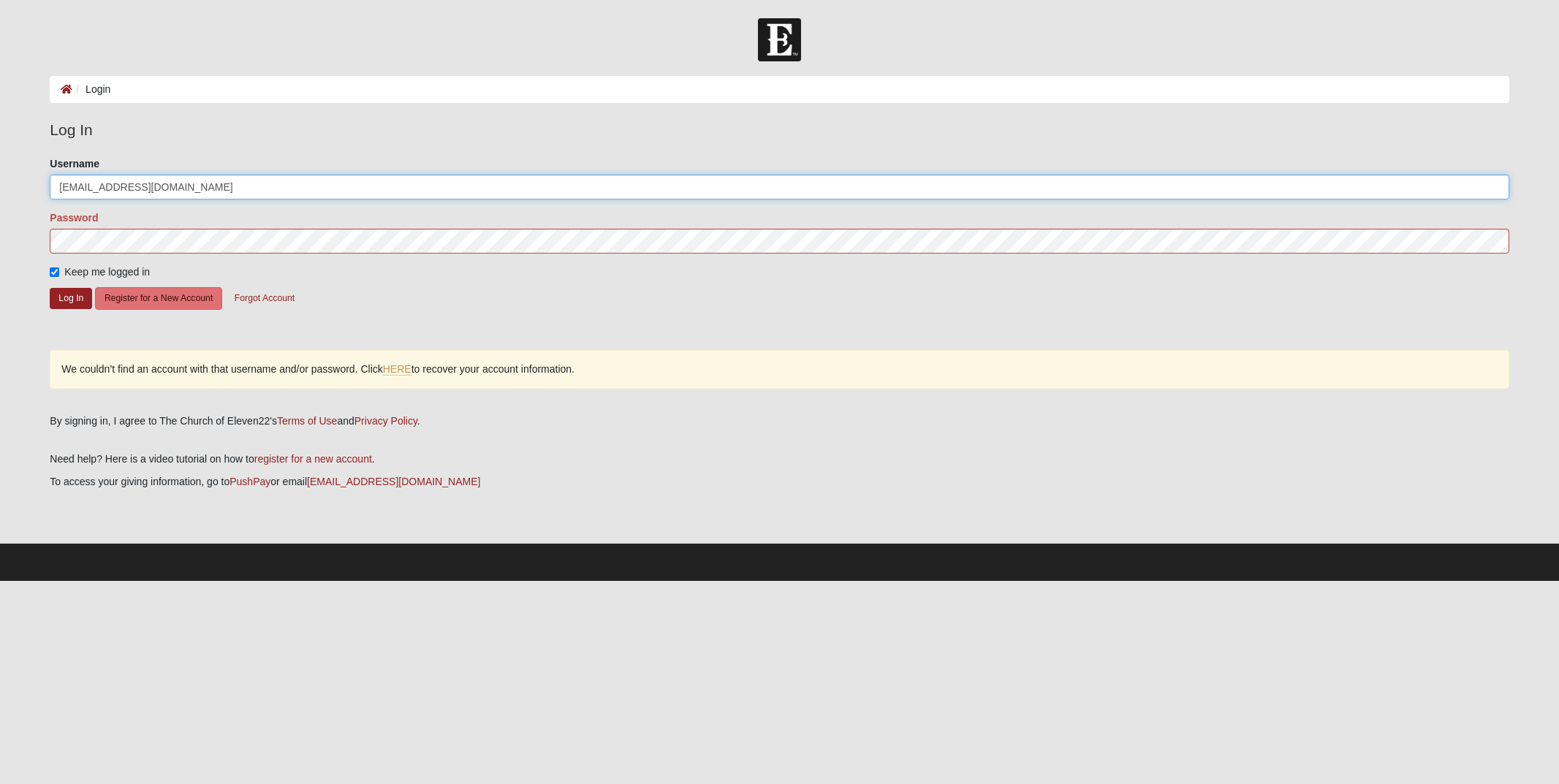
drag, startPoint x: 198, startPoint y: 190, endPoint x: 11, endPoint y: 156, distance: 190.1
click at [11, 156] on form "Log In Login Login Error Log In Please correct the following: Username [EMAIL_A…" at bounding box center [780, 299] width 1559 height 562
type input "V"
type input "[PERSON_NAME]"
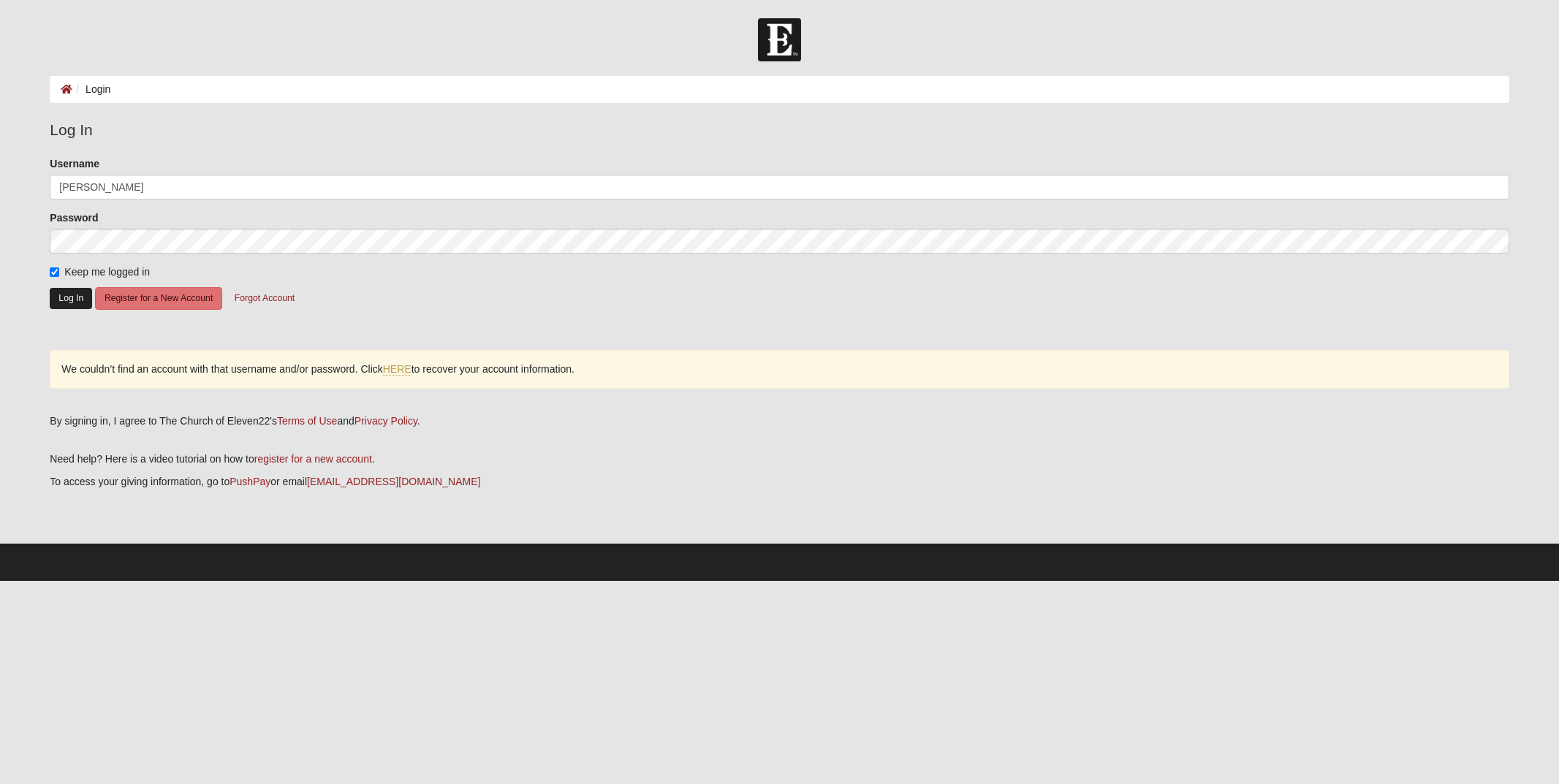
click at [66, 300] on button "Log In" at bounding box center [71, 298] width 42 height 21
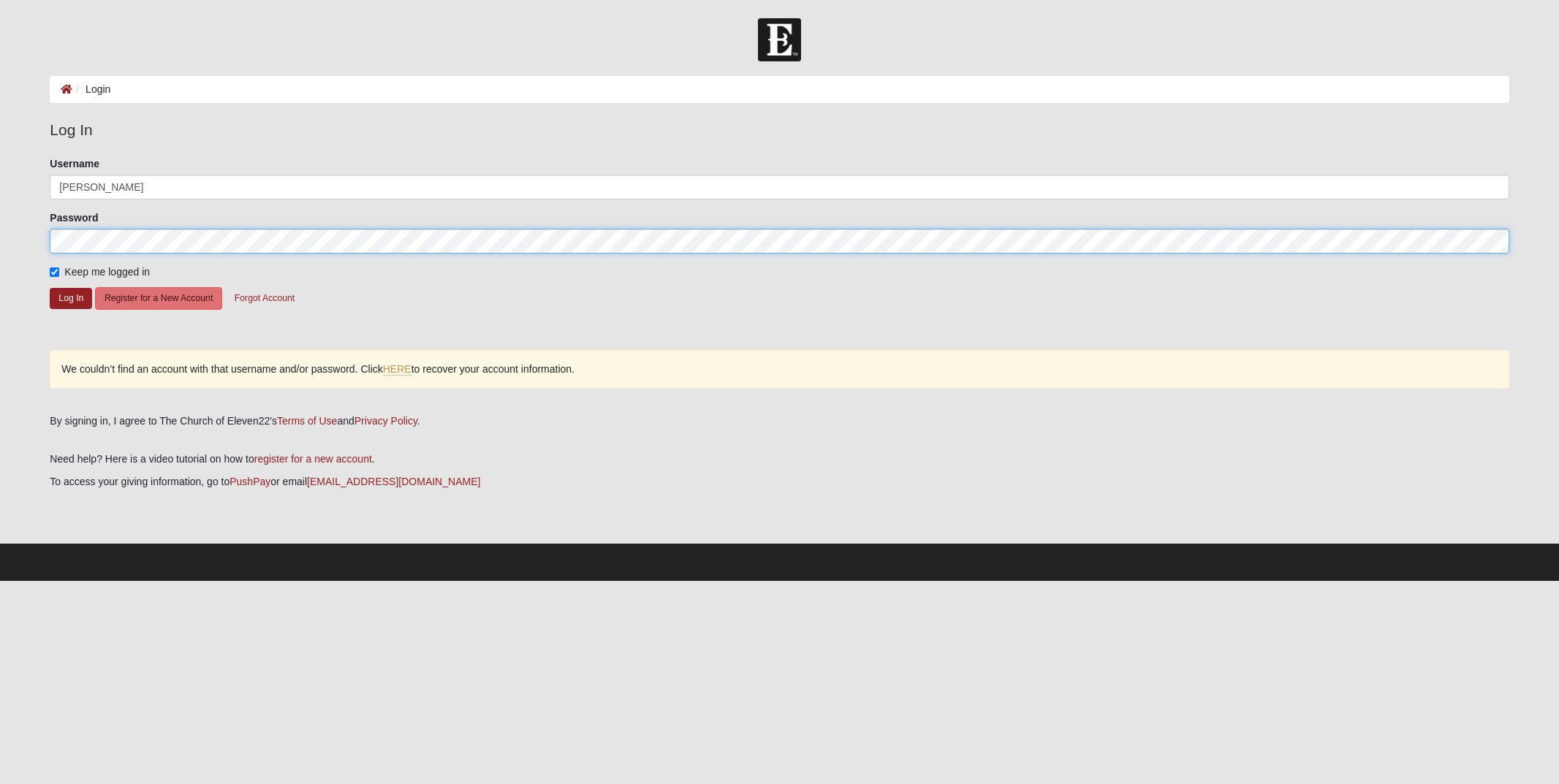
click at [9, 239] on form "Log In Login Login Error Log In Please correct the following: Username [PERSON_…" at bounding box center [780, 299] width 1559 height 562
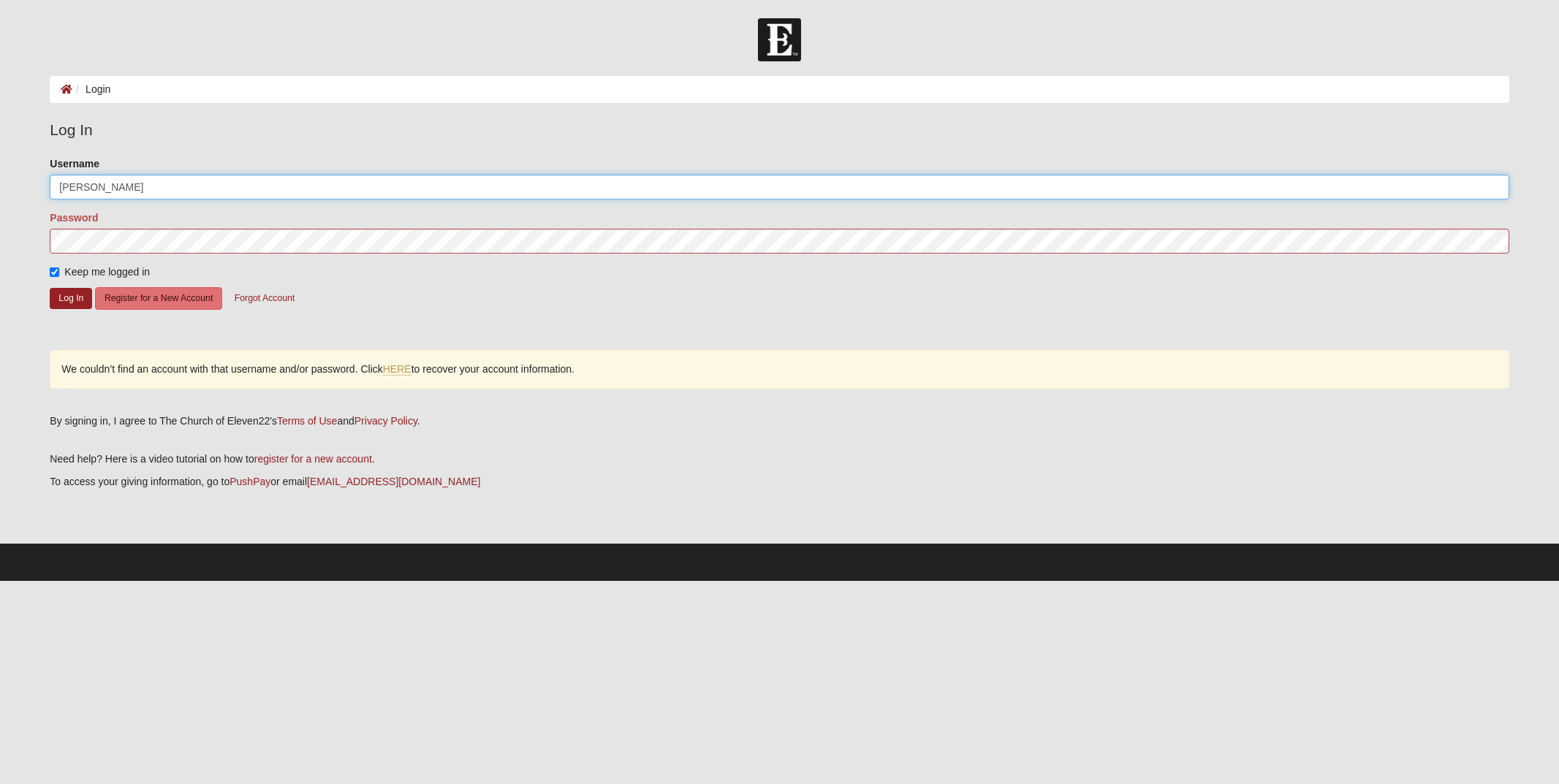
drag, startPoint x: 155, startPoint y: 184, endPoint x: 26, endPoint y: 184, distance: 129.0
click at [26, 184] on form "Log In Login Login Error Log In Please correct the following: Username [PERSON_…" at bounding box center [780, 299] width 1559 height 562
type input "[EMAIL_ADDRESS][DOMAIN_NAME]"
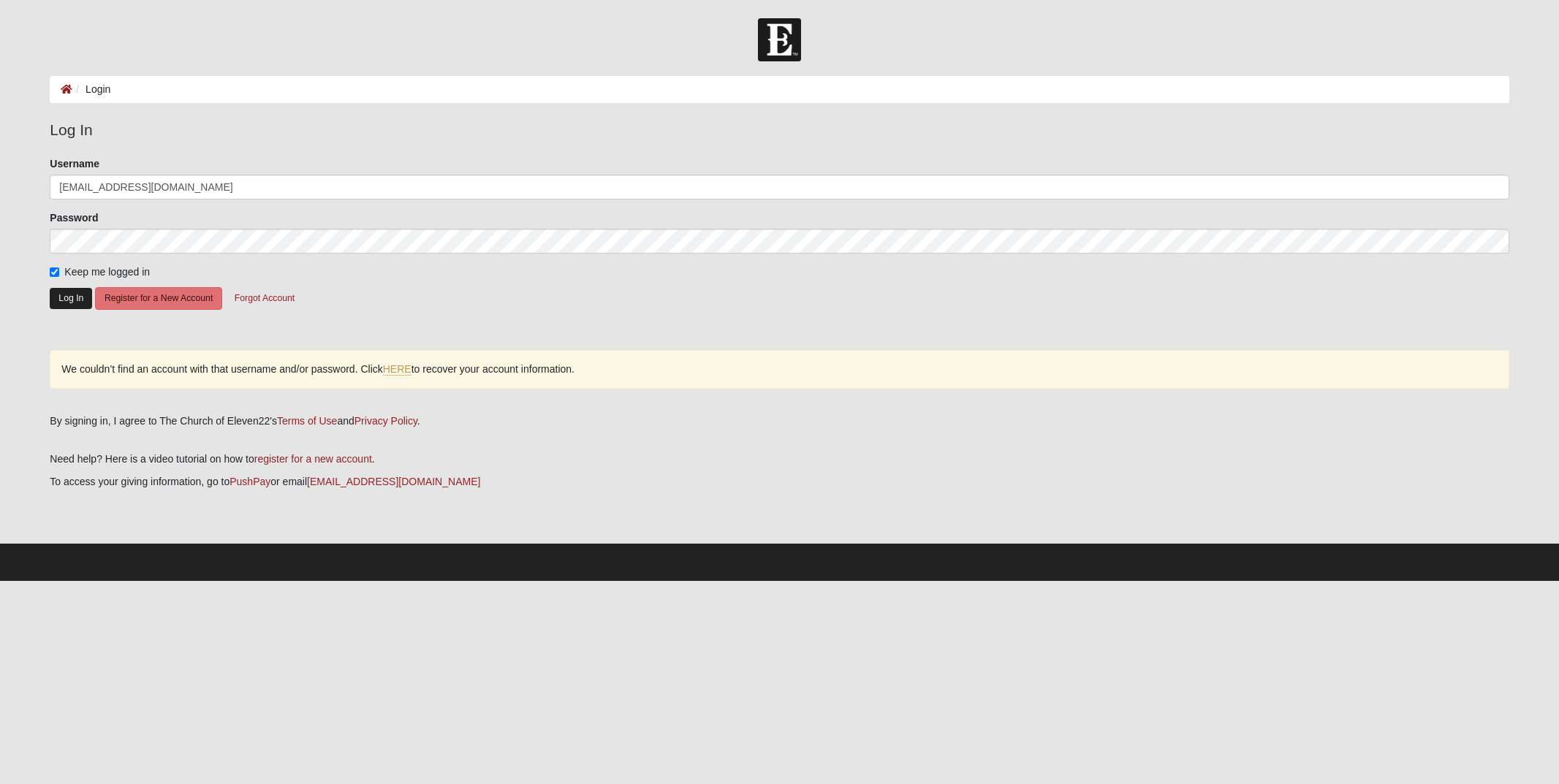
click at [76, 299] on button "Log In" at bounding box center [71, 298] width 42 height 21
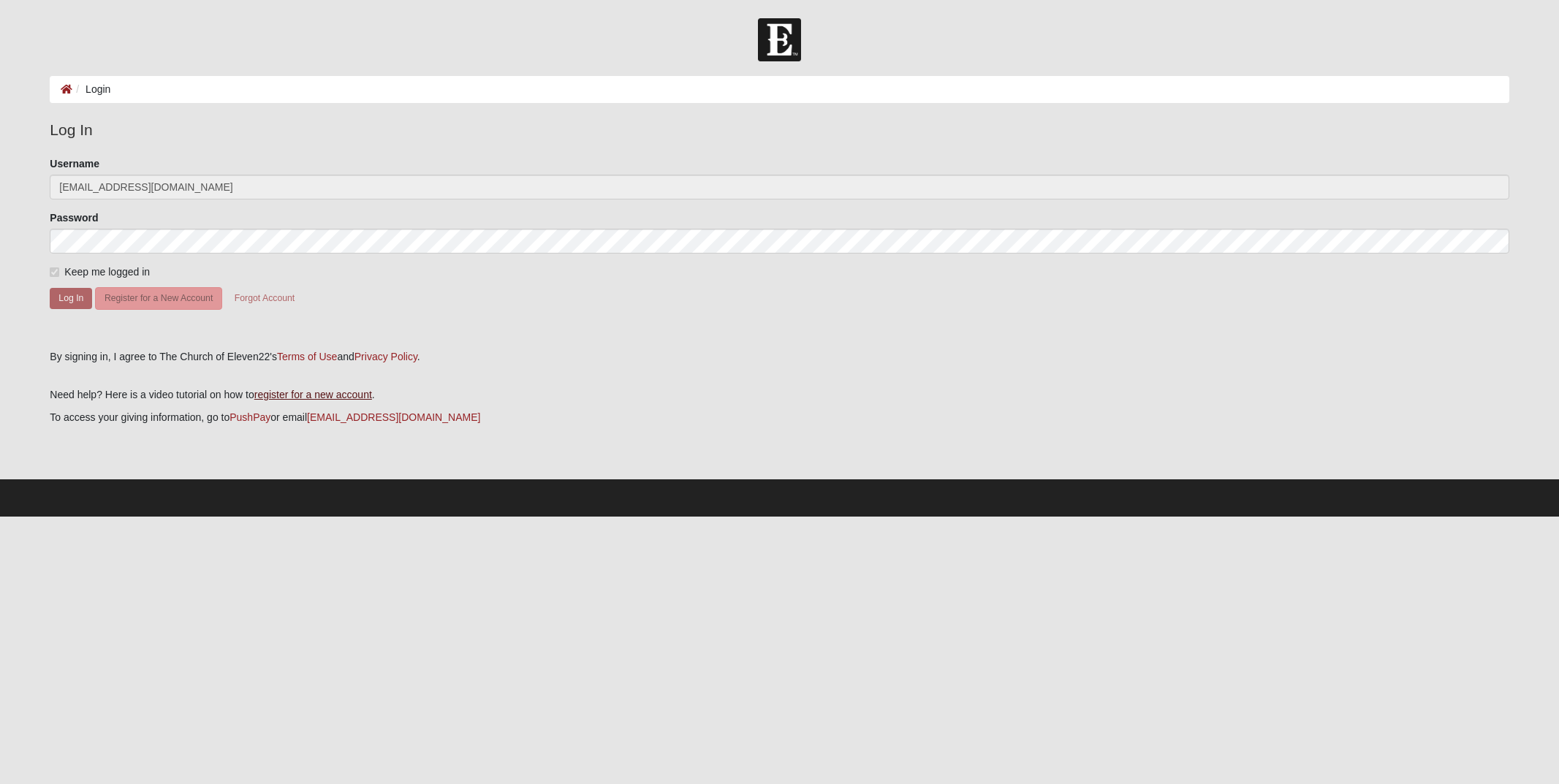
click at [306, 391] on link "register for a new account" at bounding box center [313, 394] width 118 height 12
